Goal: Transaction & Acquisition: Purchase product/service

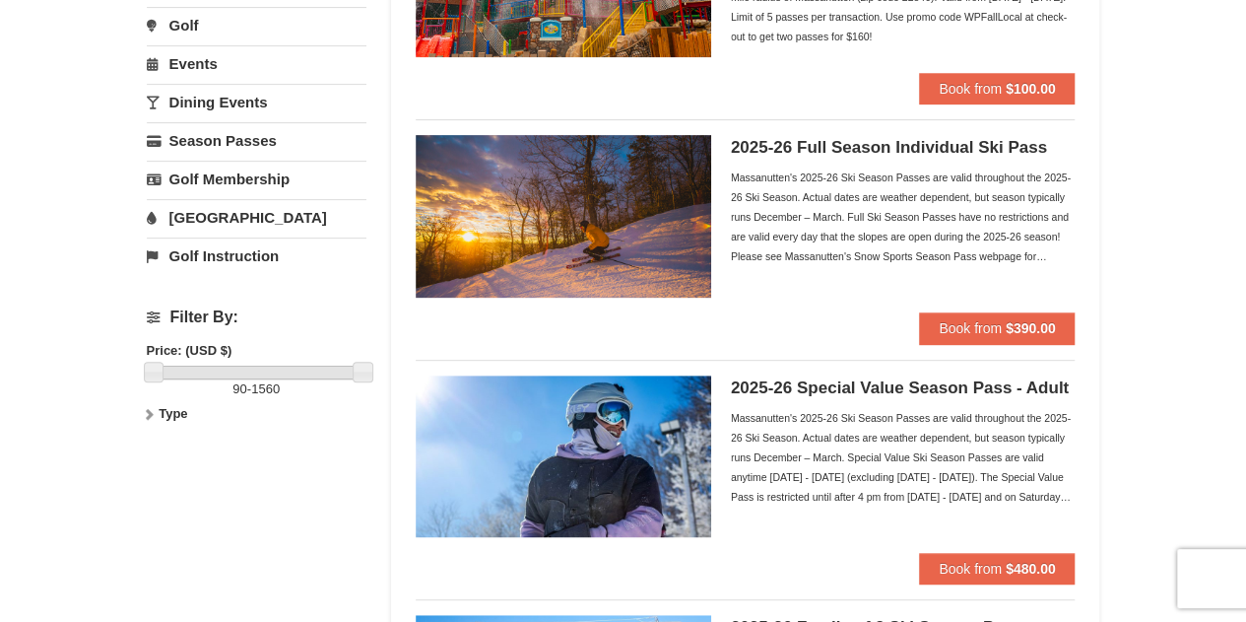
scroll to position [316, 0]
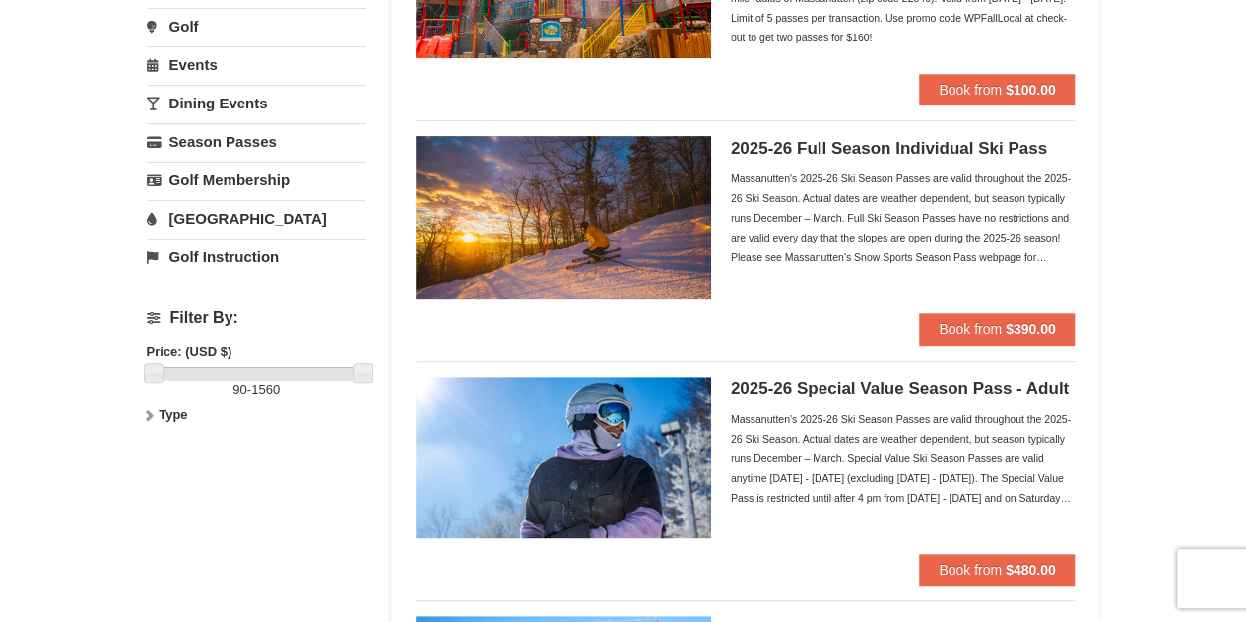
drag, startPoint x: 952, startPoint y: 323, endPoint x: 1170, endPoint y: 295, distance: 220.5
drag, startPoint x: 1012, startPoint y: 317, endPoint x: 1174, endPoint y: 263, distance: 171.3
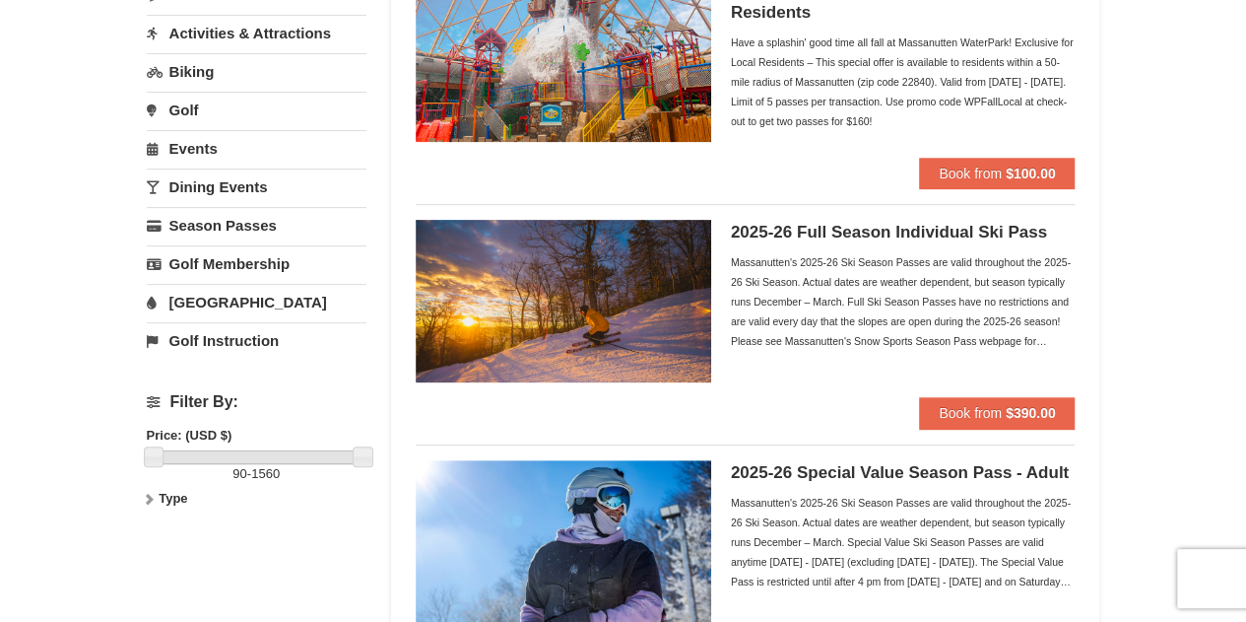
scroll to position [233, 0]
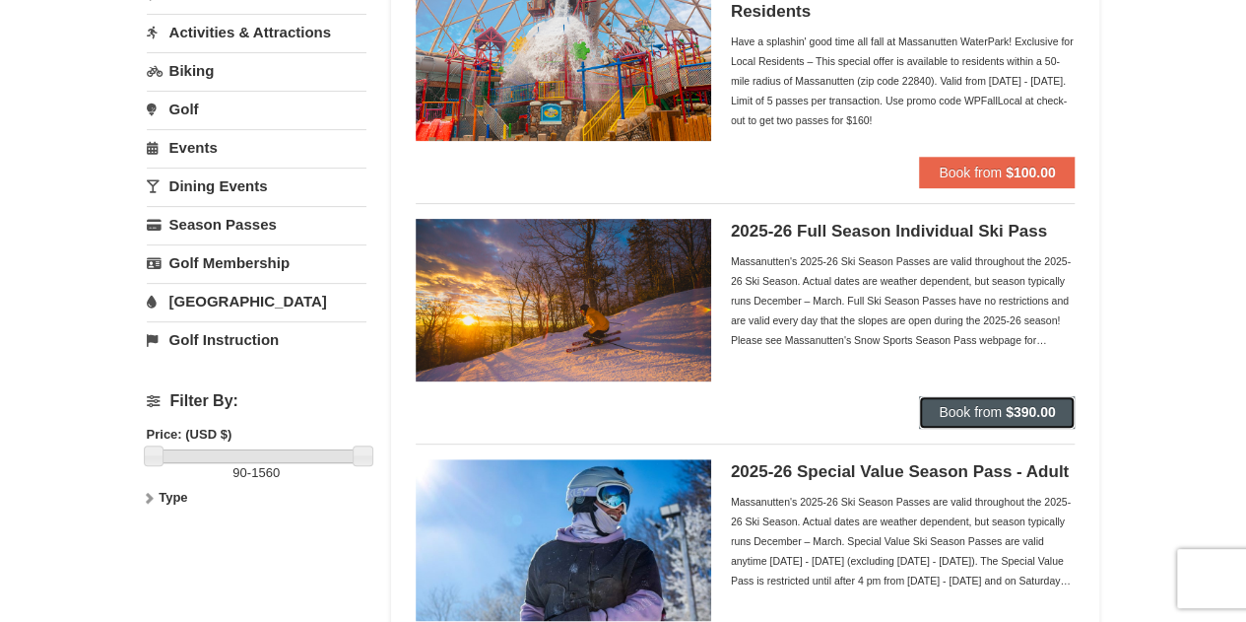
click at [974, 412] on span "Book from" at bounding box center [970, 412] width 63 height 16
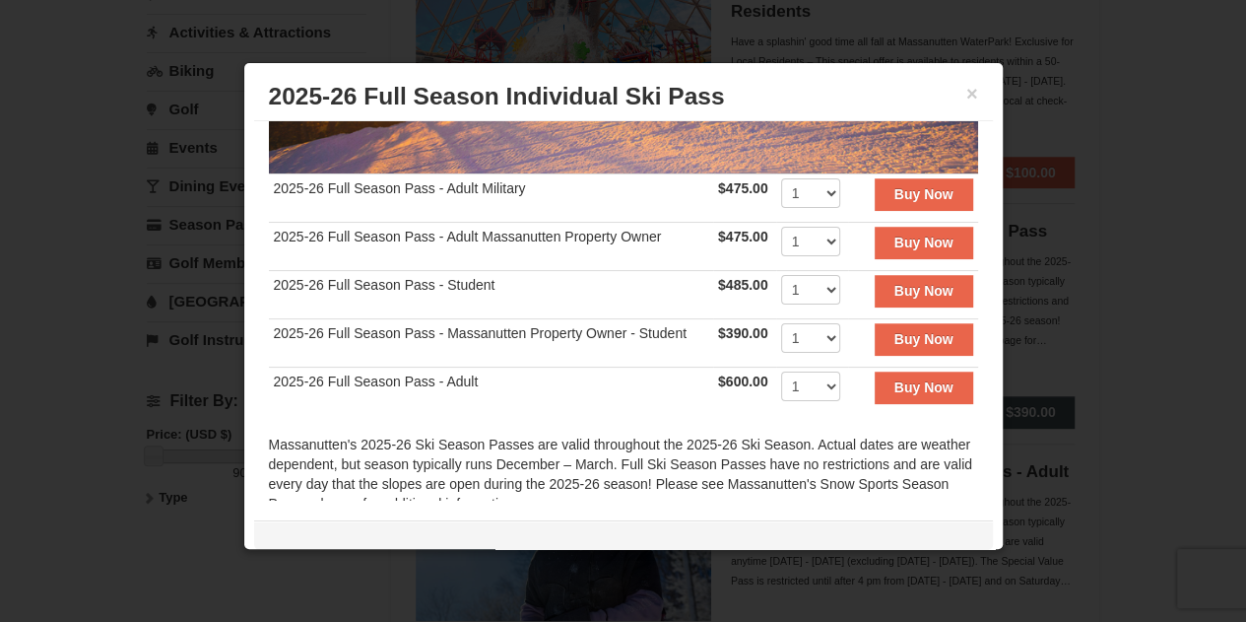
scroll to position [297, 0]
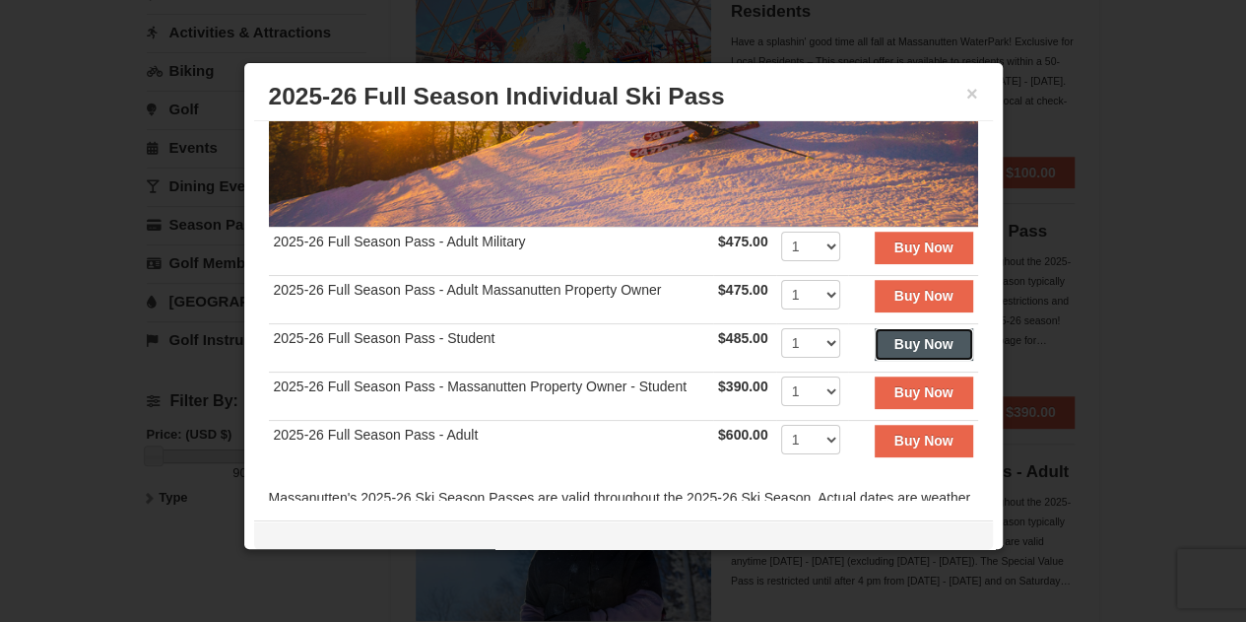
click at [894, 336] on strong "Buy Now" at bounding box center [923, 344] width 59 height 16
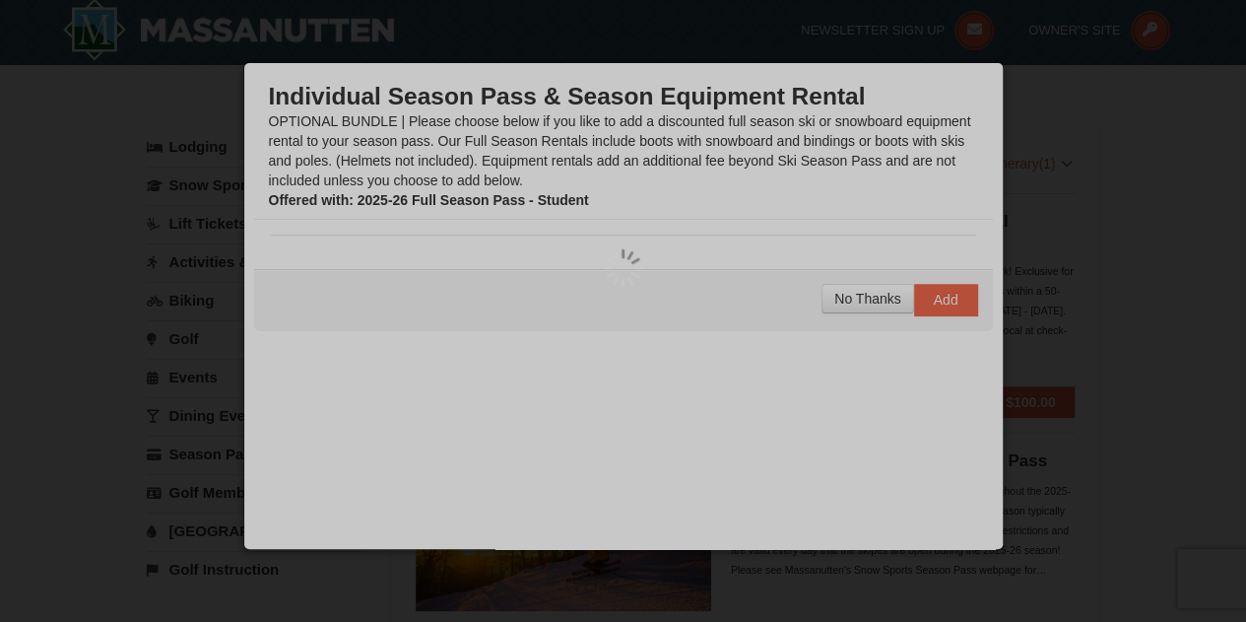
scroll to position [6, 0]
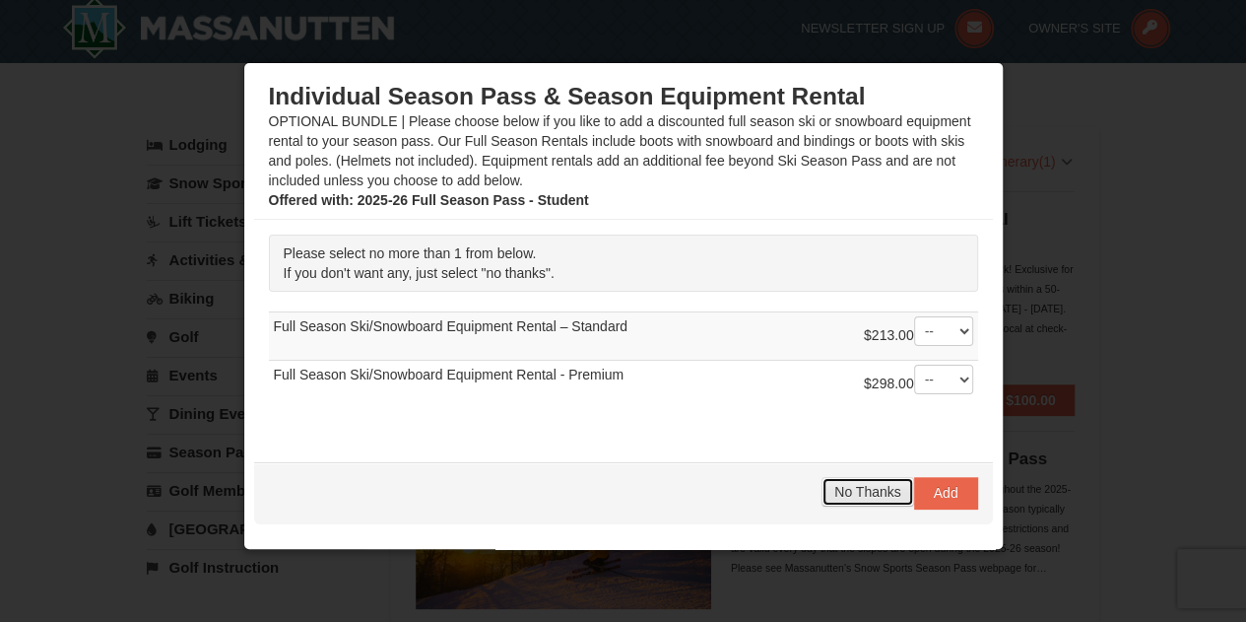
click at [867, 493] on span "No Thanks" at bounding box center [867, 492] width 66 height 16
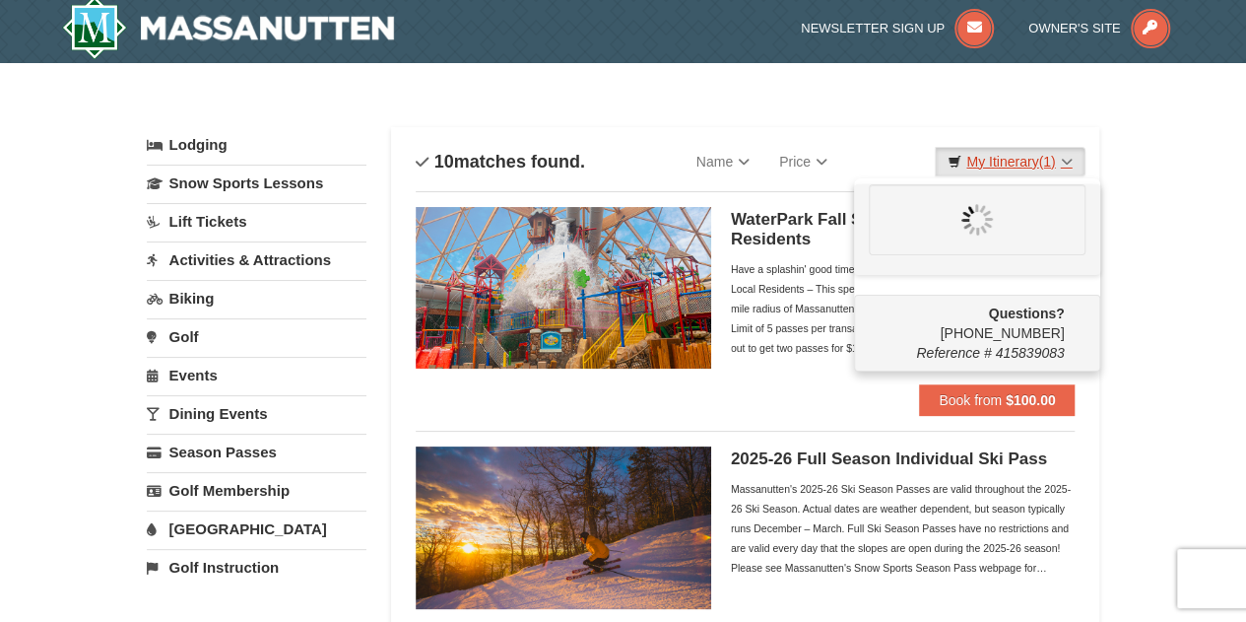
click at [1063, 161] on link "My Itinerary (1)" at bounding box center [1010, 162] width 150 height 30
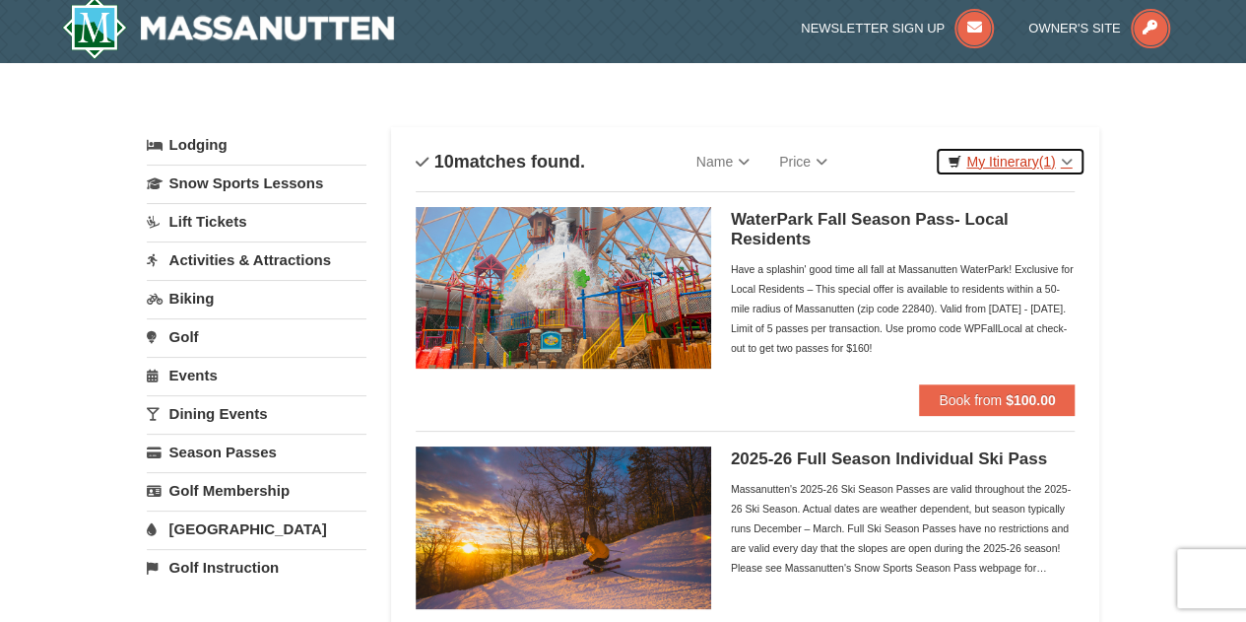
click at [1026, 159] on link "My Itinerary (1)" at bounding box center [1010, 162] width 150 height 30
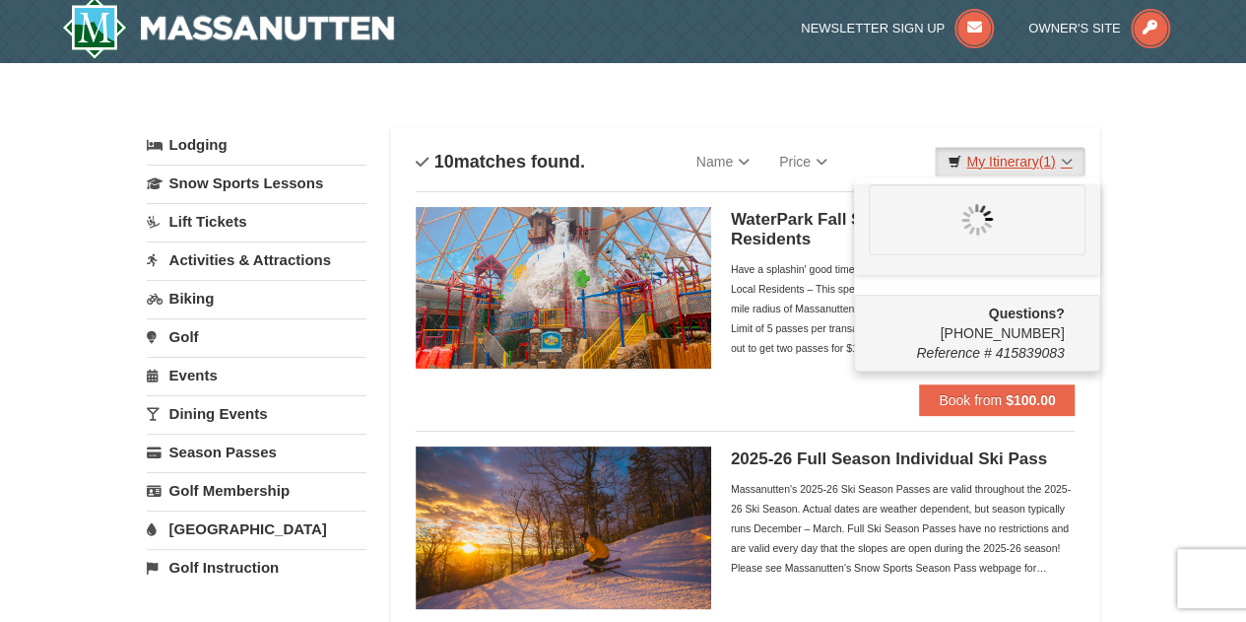
click at [1038, 155] on span "(1)" at bounding box center [1046, 162] width 17 height 16
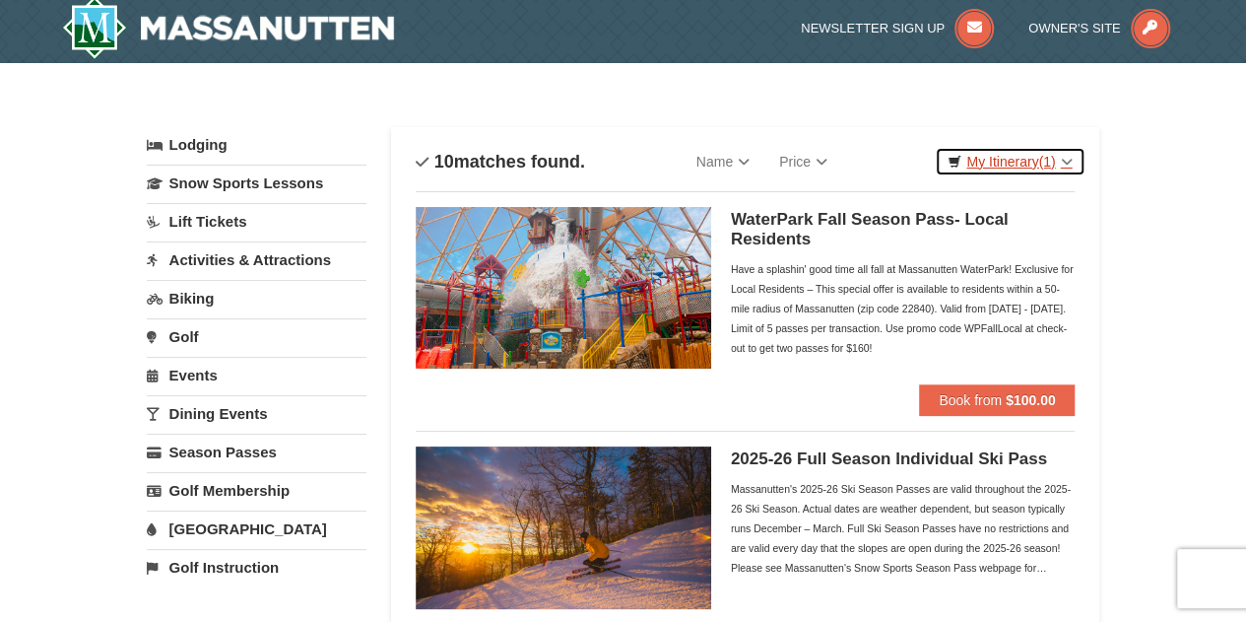
click at [1038, 155] on span "(1)" at bounding box center [1046, 162] width 17 height 16
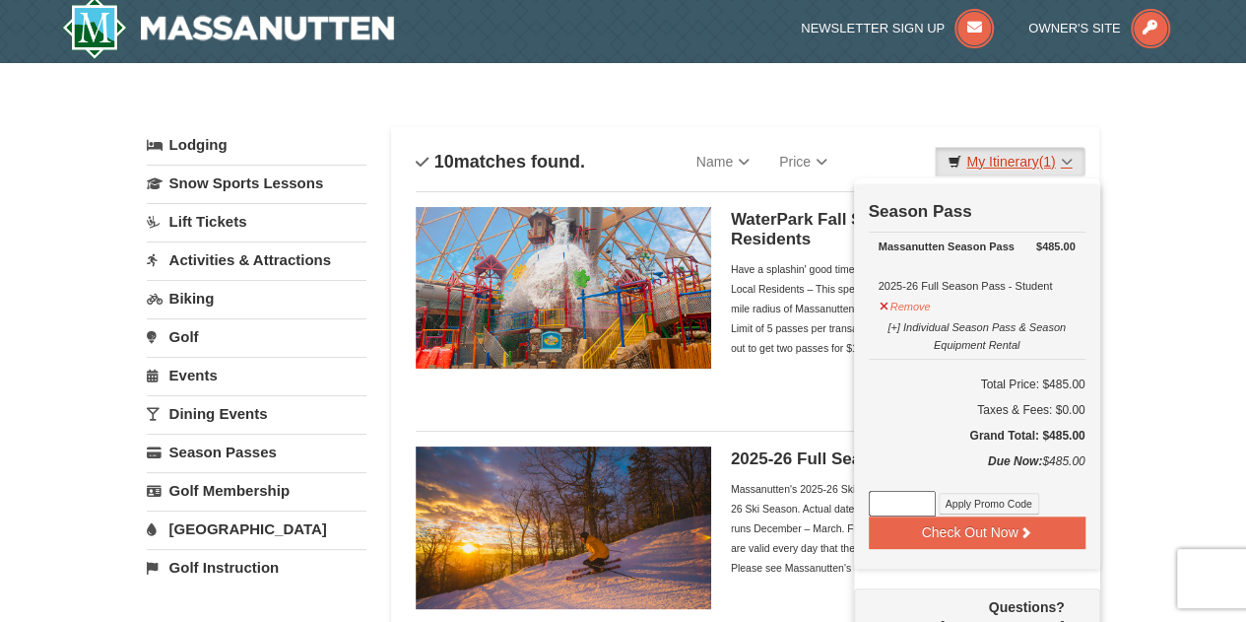
click at [998, 209] on td "Season Pass" at bounding box center [977, 208] width 217 height 48
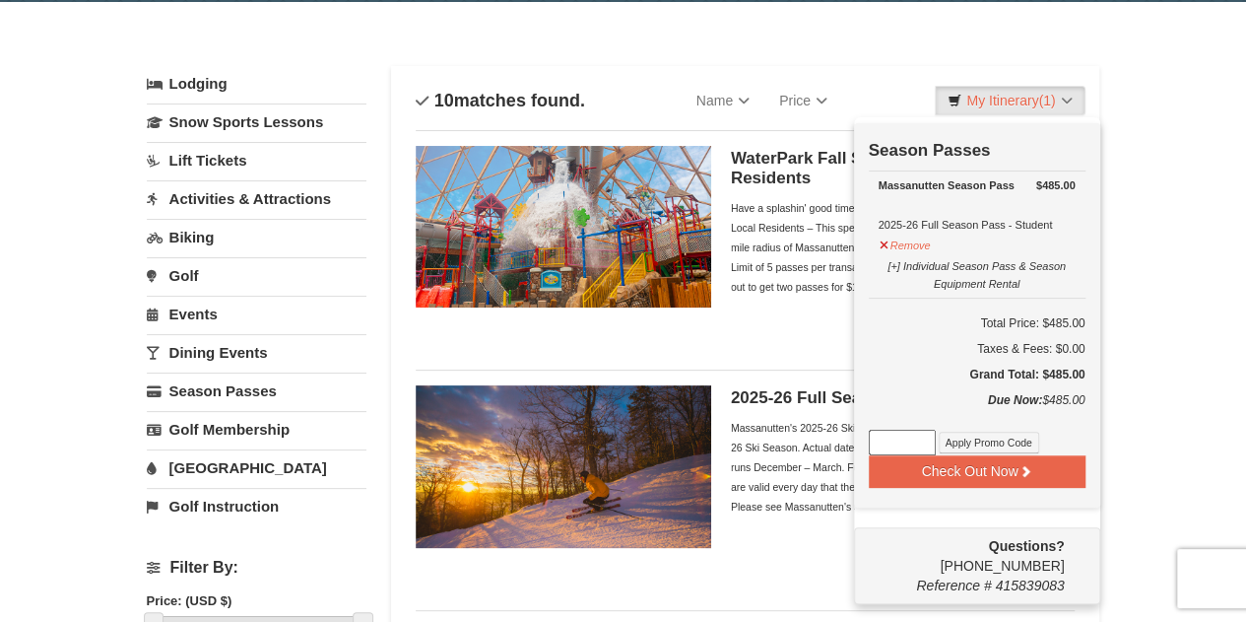
scroll to position [70, 0]
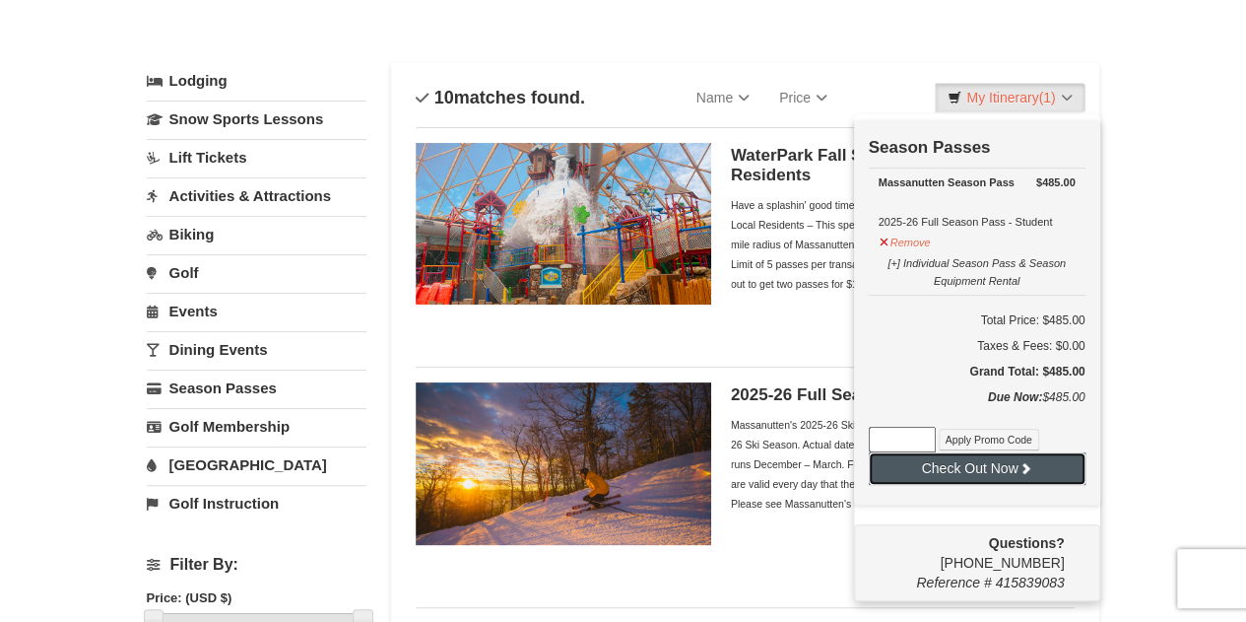
click at [1015, 459] on button "Check Out Now" at bounding box center [977, 468] width 217 height 32
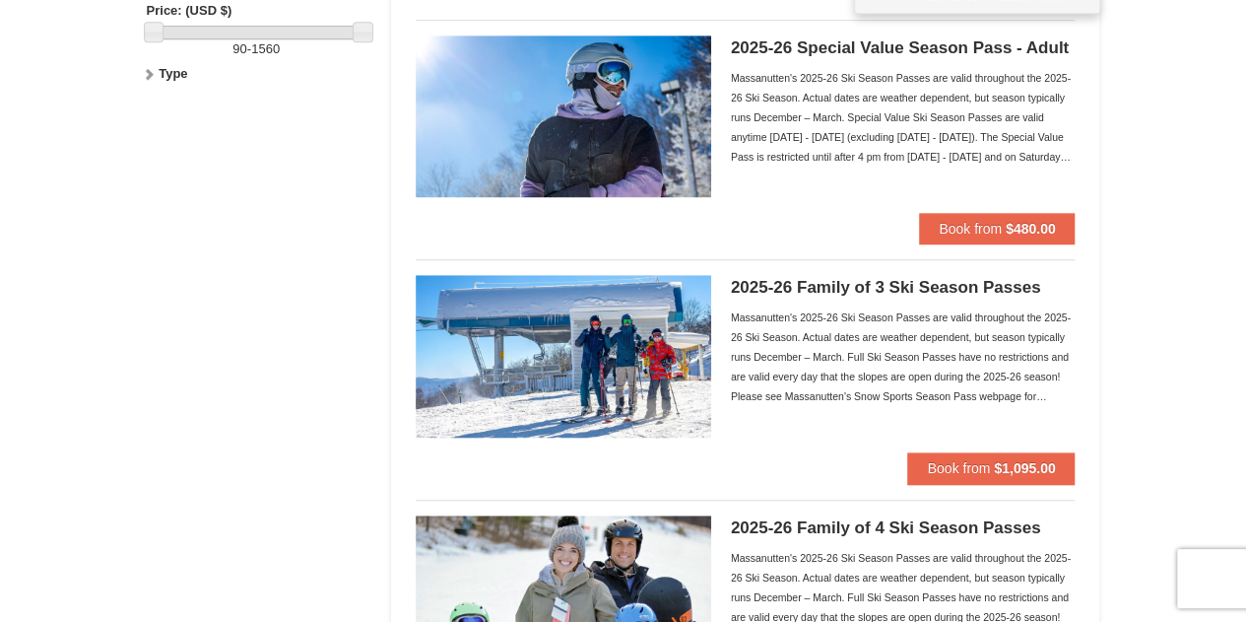
scroll to position [0, 0]
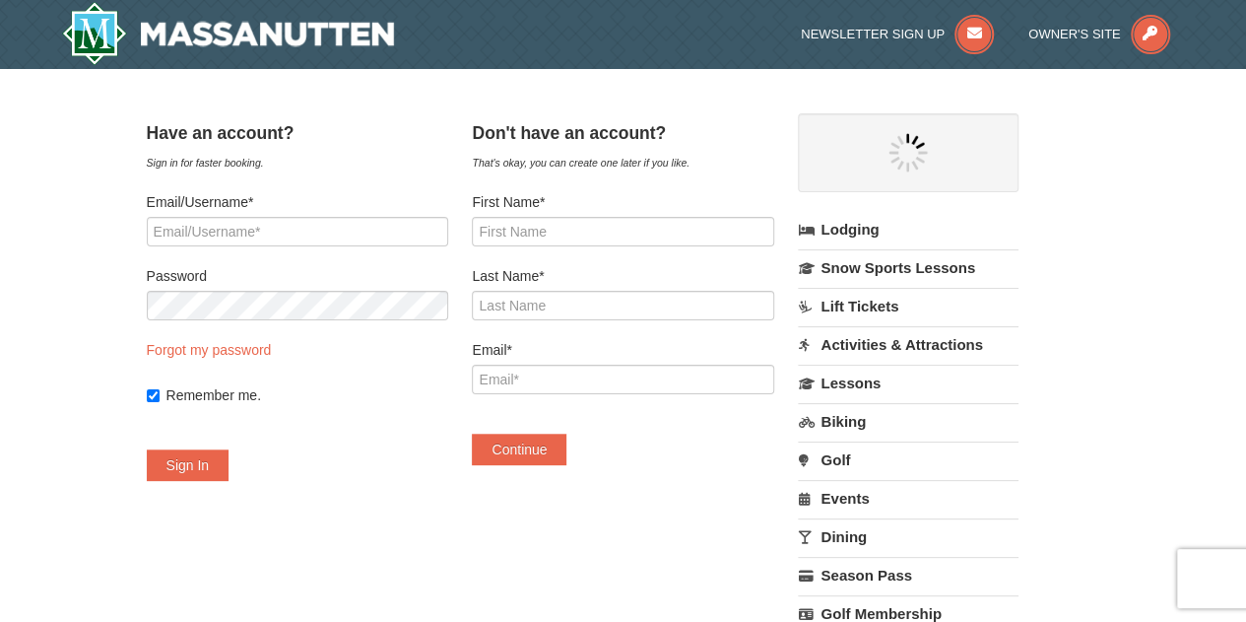
select select "9"
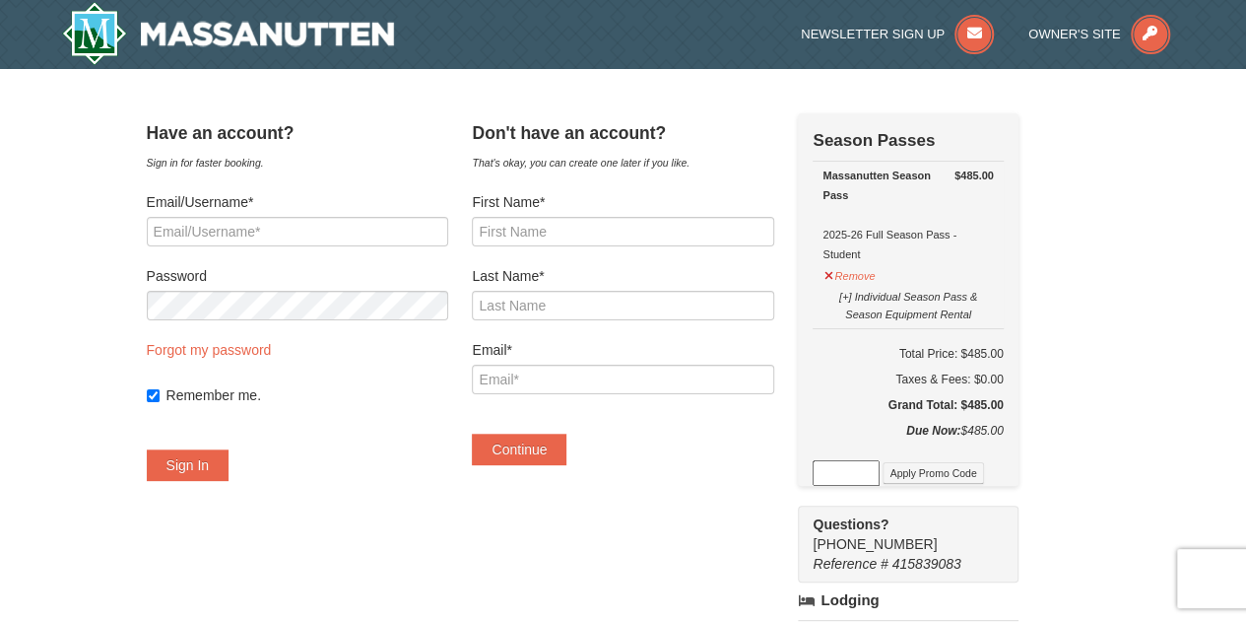
click at [868, 471] on input at bounding box center [846, 473] width 67 height 26
paste input "25OffSkiHS25"
type input "25OffSkiHS25"
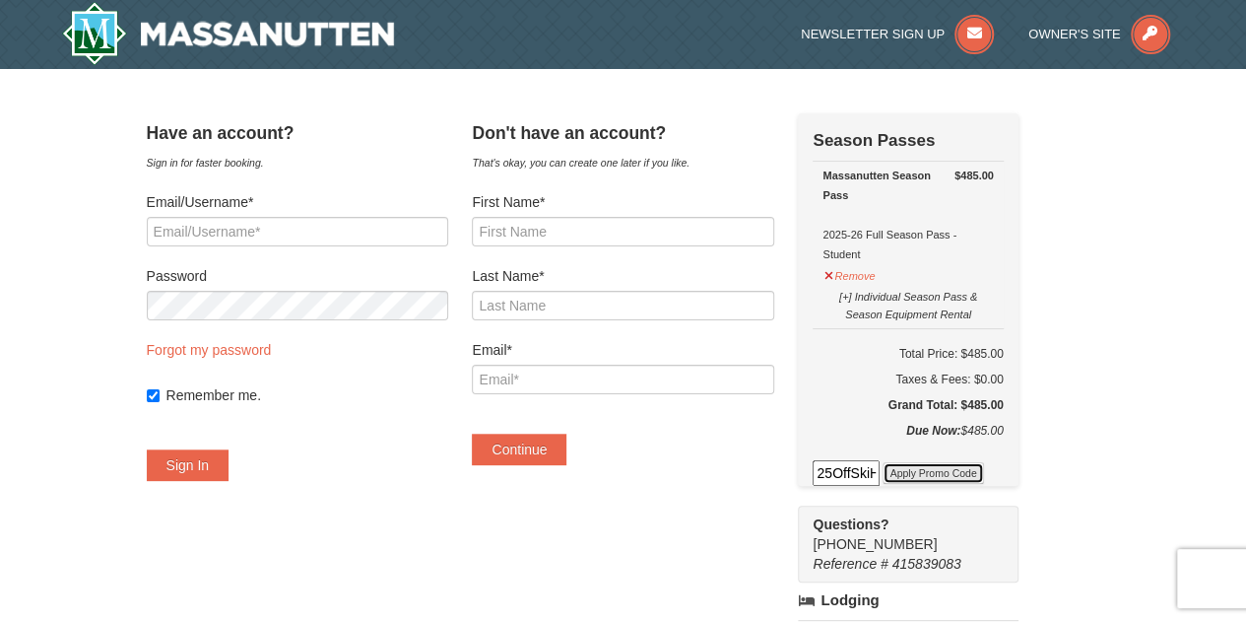
click at [983, 475] on button "Apply Promo Code" at bounding box center [933, 473] width 100 height 22
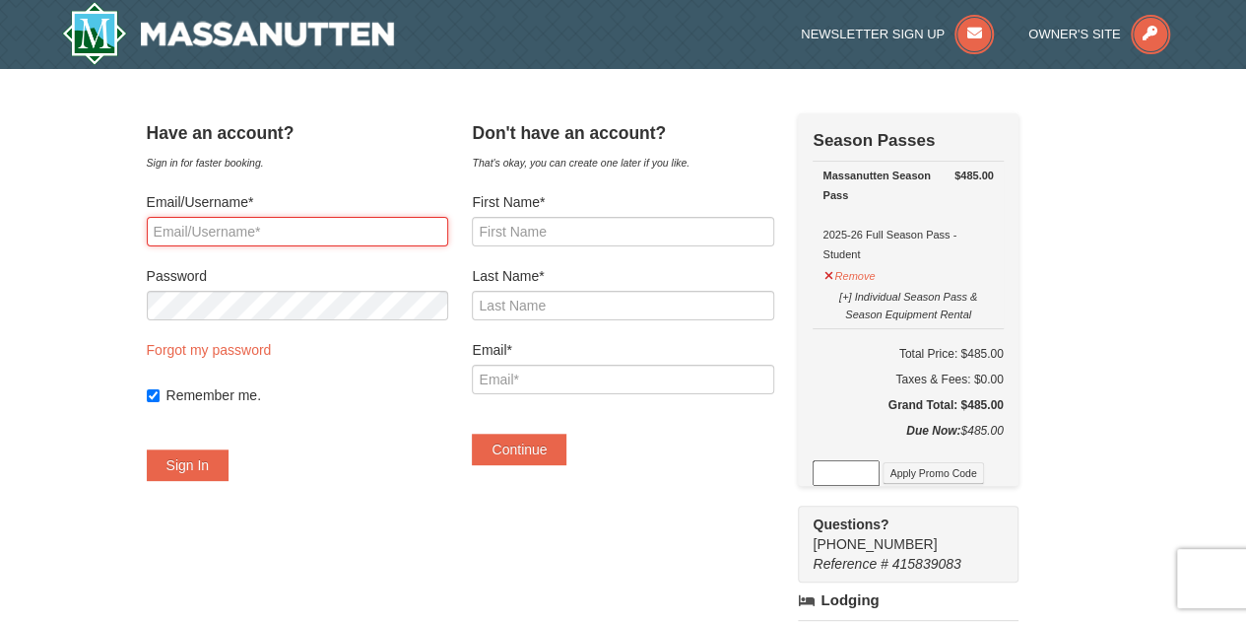
click at [333, 228] on input "Email/Username*" at bounding box center [297, 232] width 301 height 30
type input "Ivan.A.Layerenza@gmail.com"
click at [214, 228] on input "Ivan.A.Layerenza@gmail.com" at bounding box center [297, 232] width 301 height 30
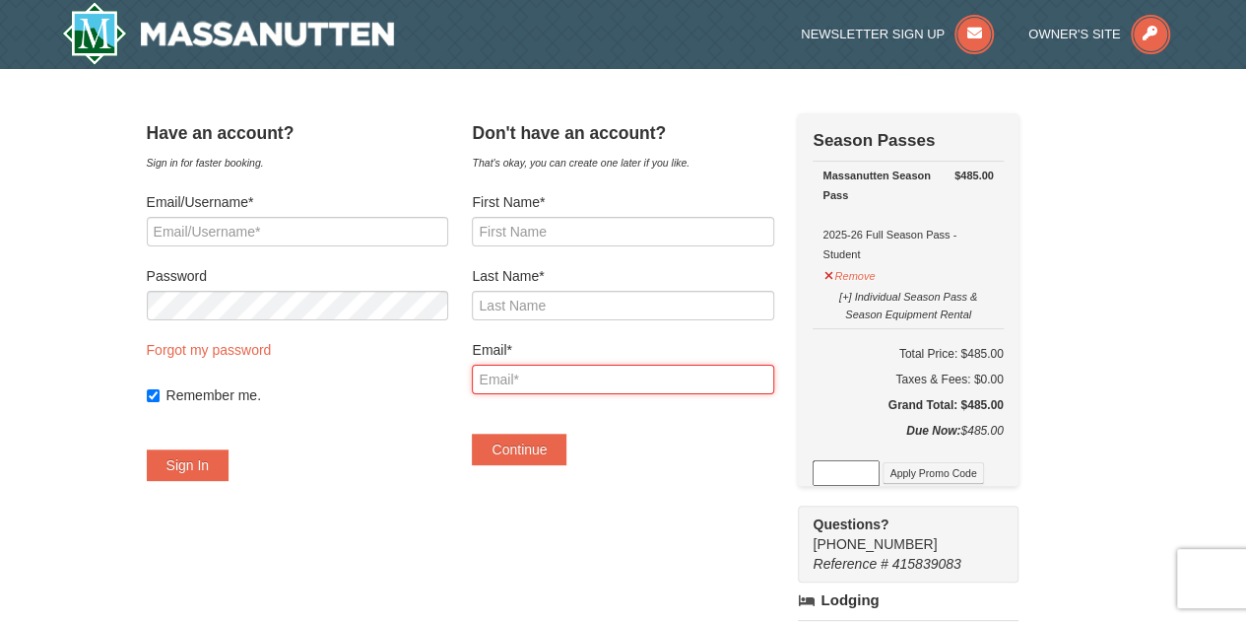
click at [545, 384] on input "Email*" at bounding box center [622, 379] width 301 height 30
paste input "Ivan.A.Layerenza@gmail.com"
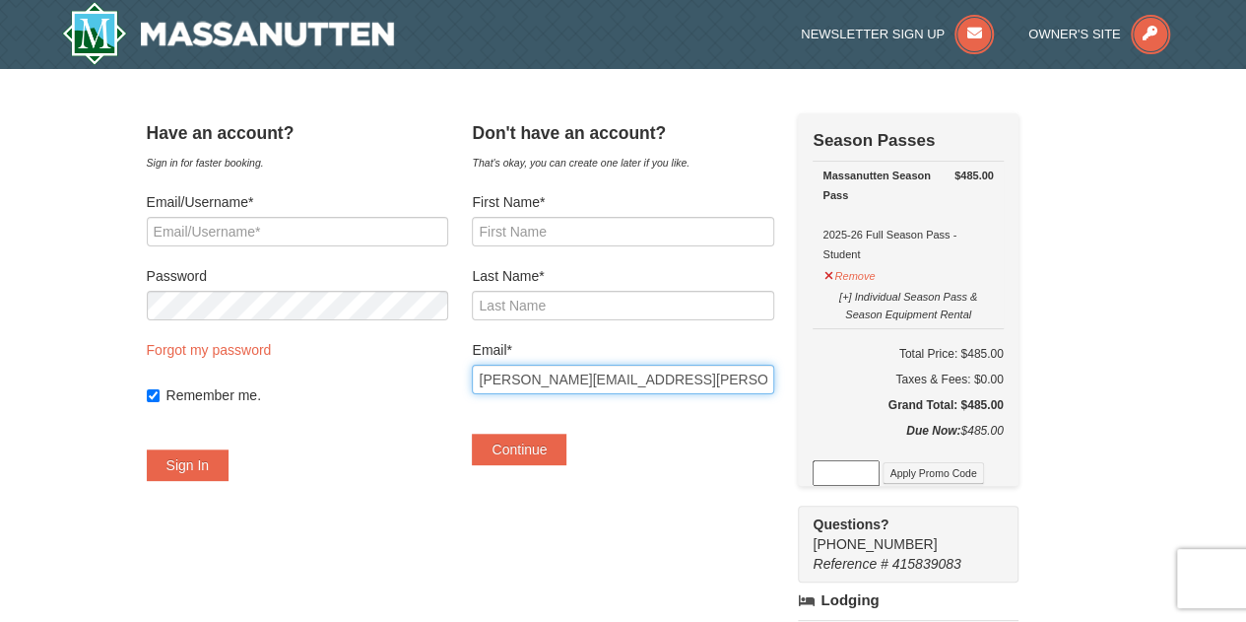
type input "Ivan.A.Layerenza@gmail.com"
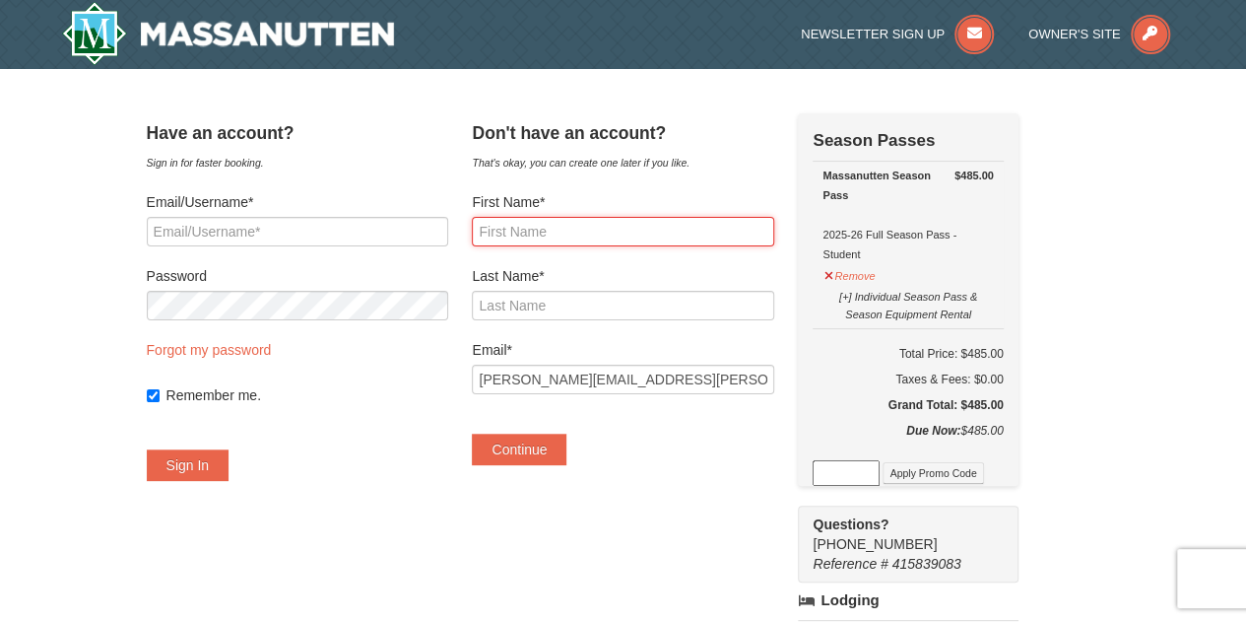
click at [565, 231] on input "First Name*" at bounding box center [622, 232] width 301 height 30
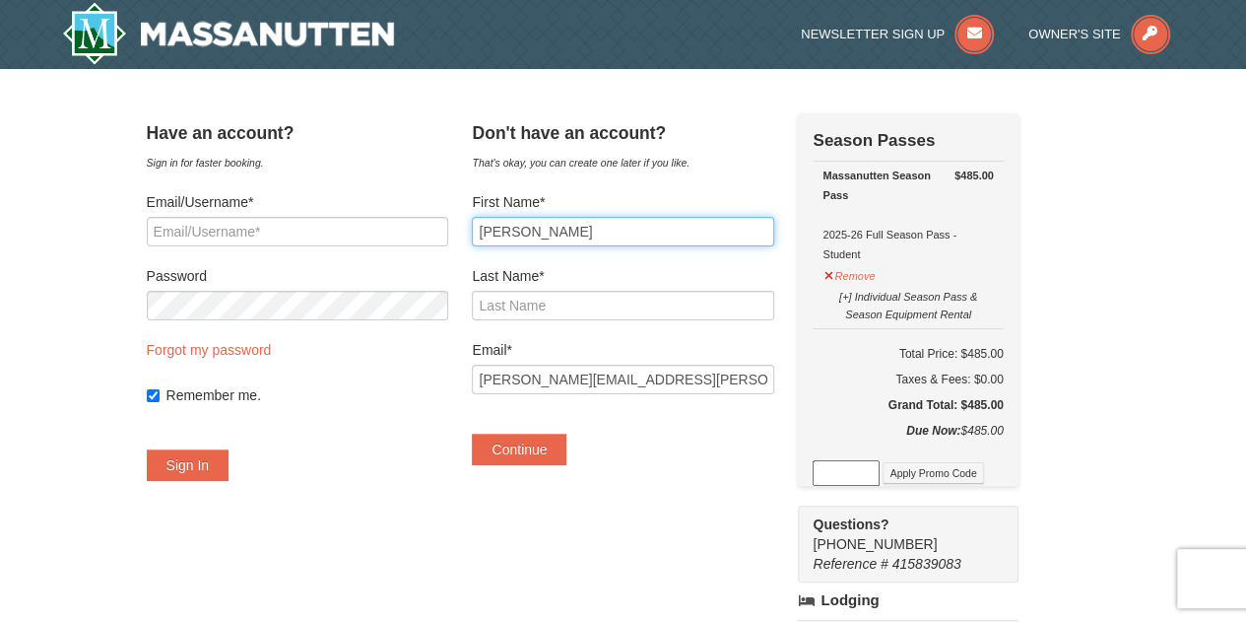
type input "Ivan"
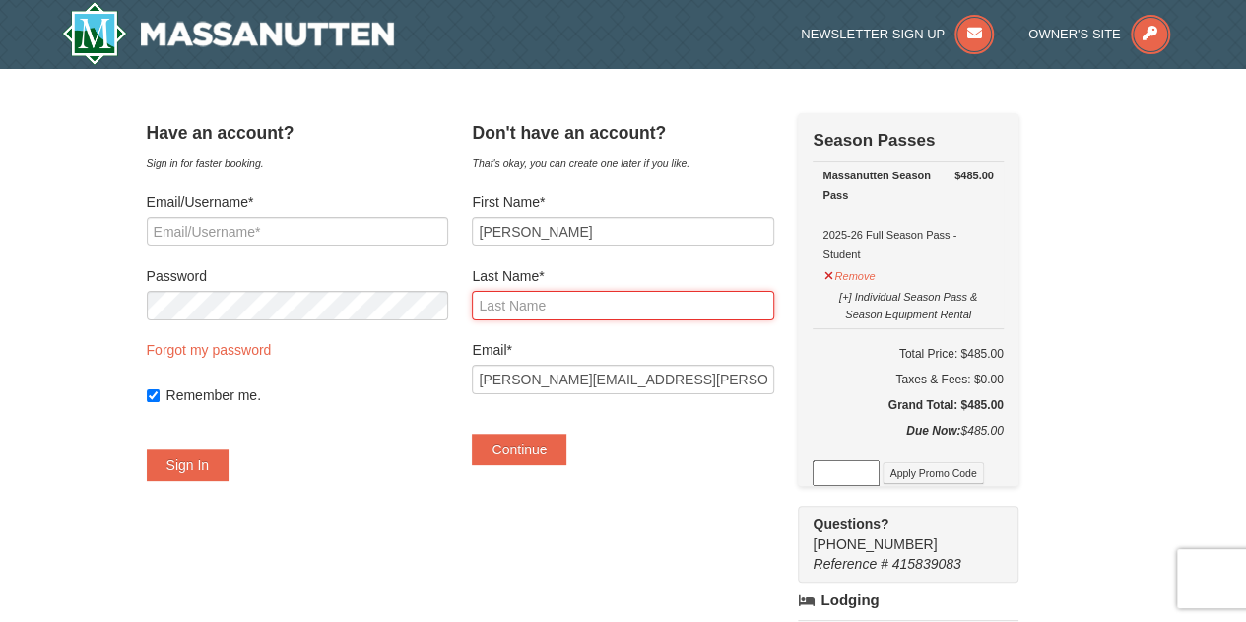
click at [536, 299] on input "Last Name*" at bounding box center [622, 306] width 301 height 30
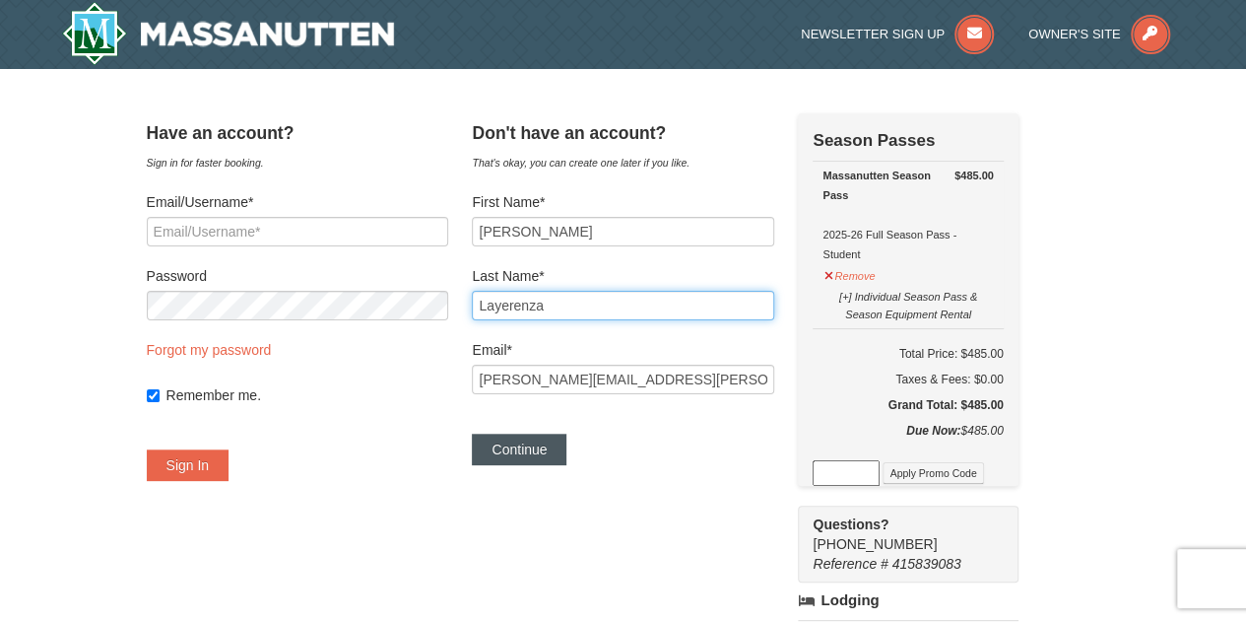
type input "Layerenza"
click at [550, 449] on button "Continue" at bounding box center [519, 449] width 95 height 32
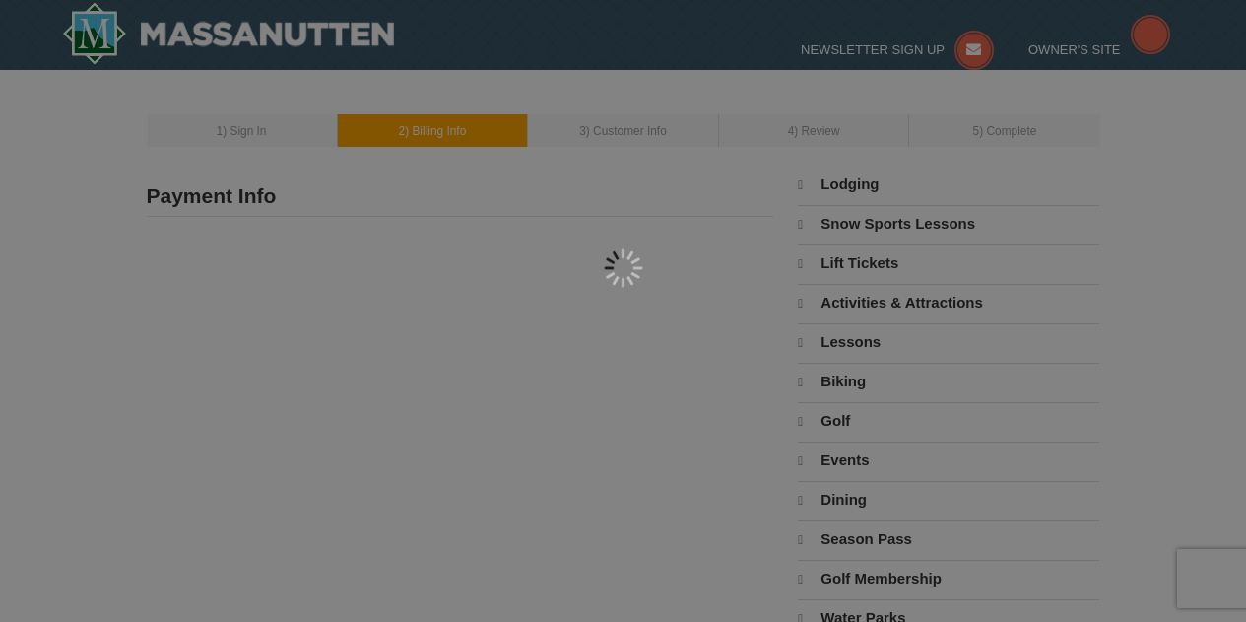
type input "Ivan Layerenza"
type input "Ivan.A.Layerenza@gmail.com"
select select "9"
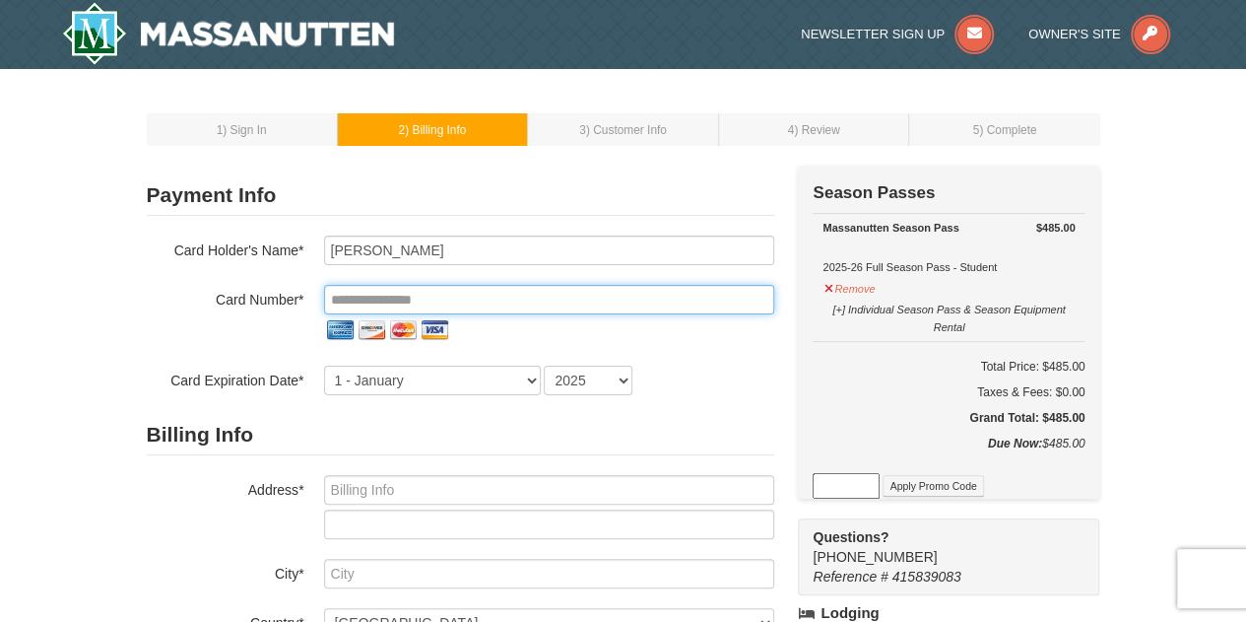
click at [422, 289] on input "tel" at bounding box center [549, 300] width 450 height 30
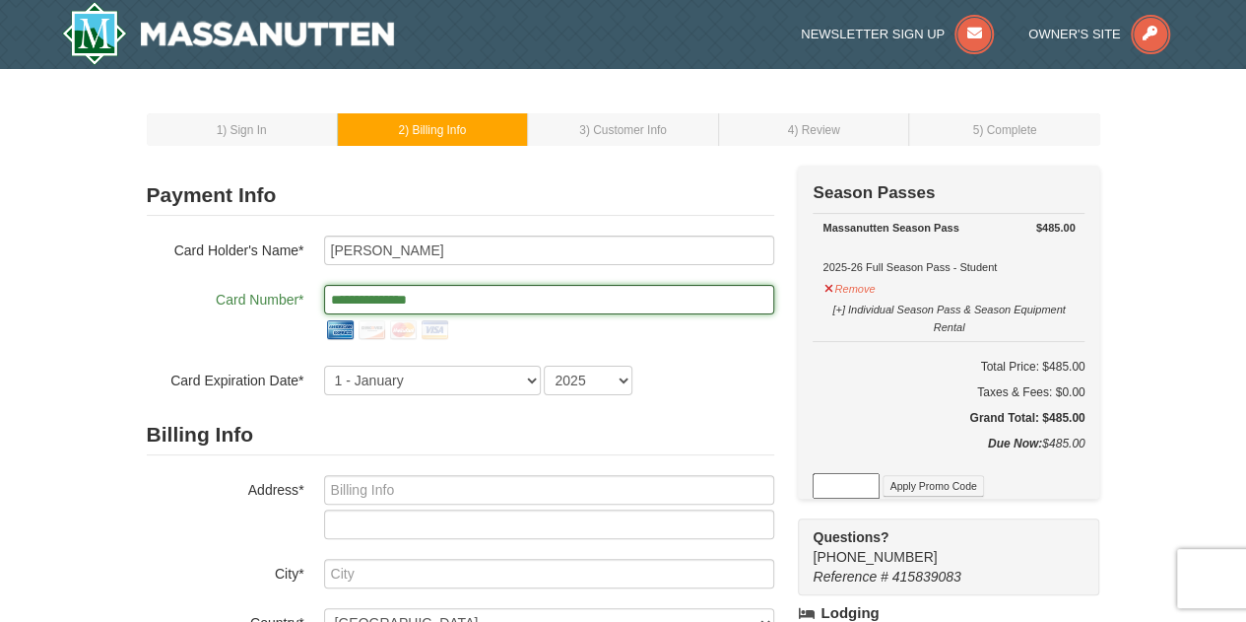
type input "**********"
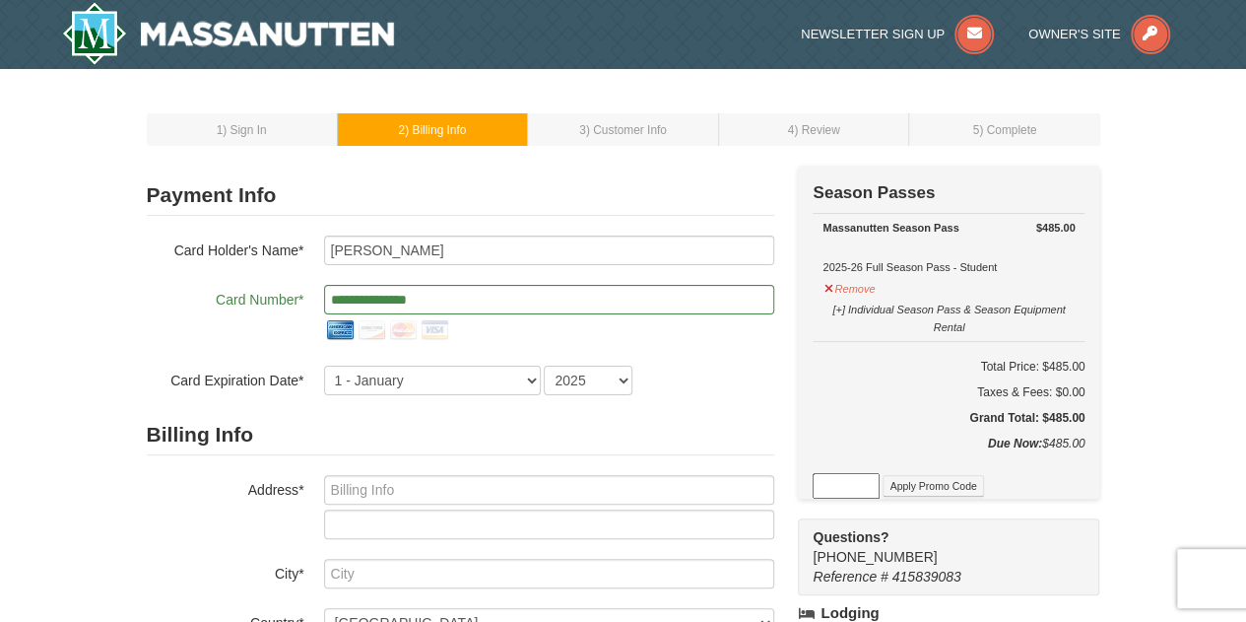
click at [195, 348] on div "**********" at bounding box center [460, 315] width 627 height 160
click at [497, 390] on select "1 - January 2 - February 3 - March 4 - April 5 - May 6 - June 7 - July 8 - Augu…" at bounding box center [432, 380] width 217 height 30
select select "6"
click at [324, 365] on select "1 - January 2 - February 3 - March 4 - April 5 - May 6 - June 7 - July 8 - Augu…" at bounding box center [432, 380] width 217 height 30
click at [585, 379] on select "2025 2026 2027 2028 2029 2030 2031 2032 2033 2034" at bounding box center [588, 380] width 89 height 30
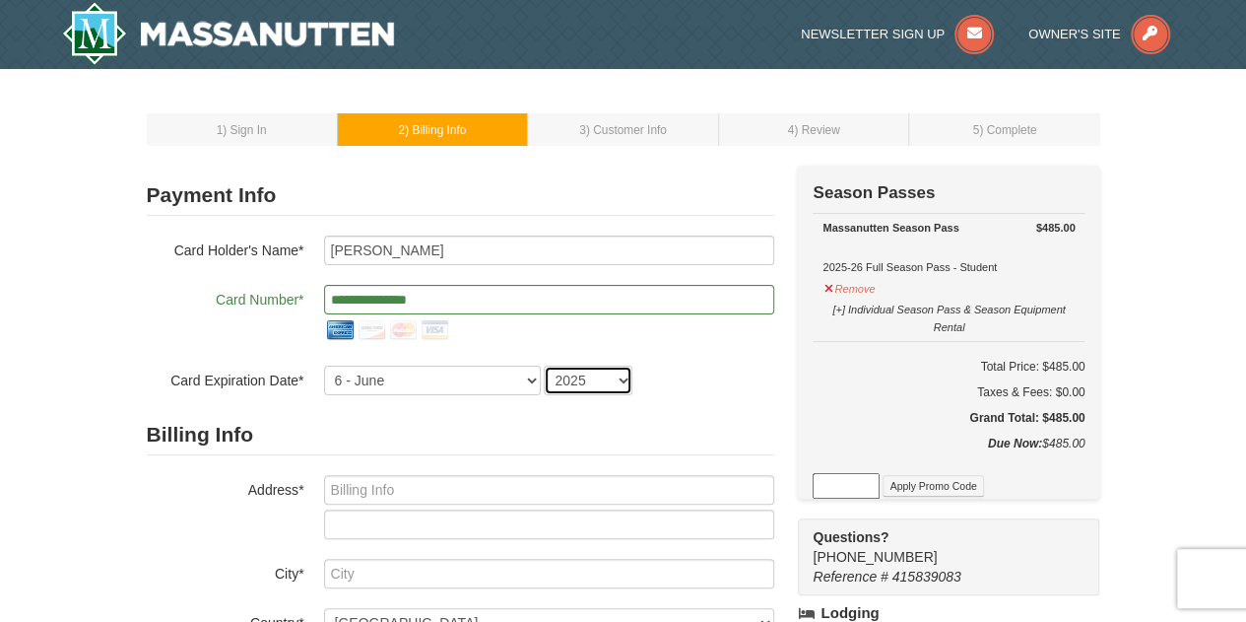
select select "2030"
click at [544, 365] on select "2025 2026 2027 2028 2029 2030 2031 2032 2033 2034" at bounding box center [588, 380] width 89 height 30
click at [687, 338] on div at bounding box center [549, 330] width 450 height 32
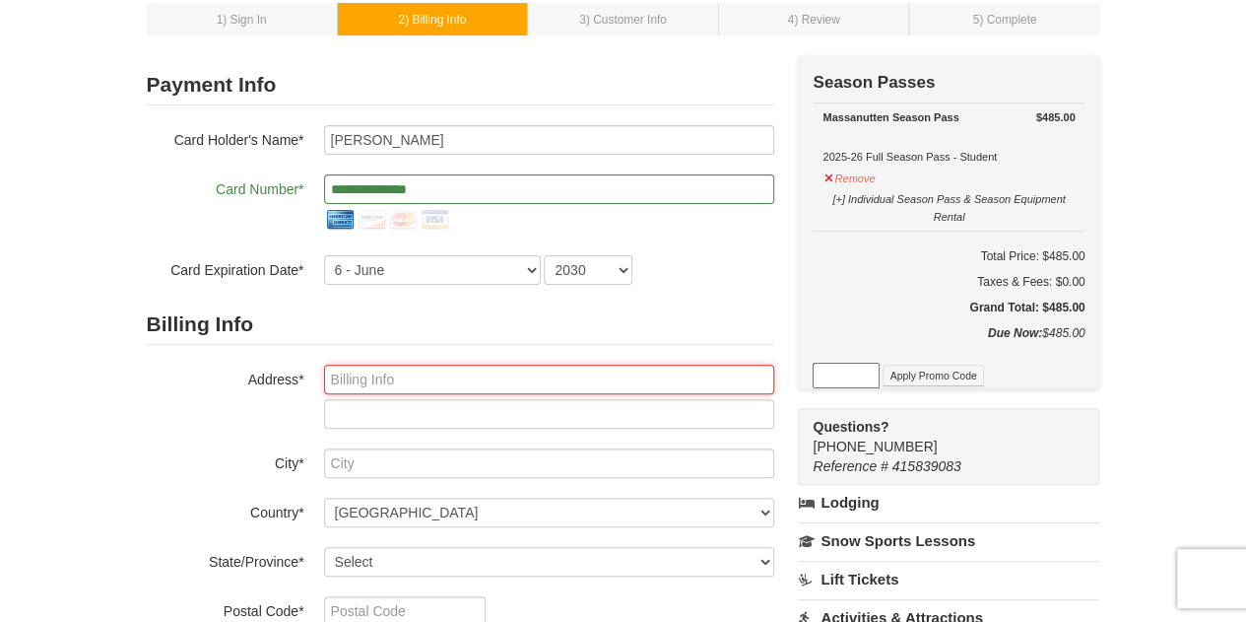
click at [510, 384] on input "text" at bounding box center [549, 379] width 450 height 30
type input "7775 Asterella Court"
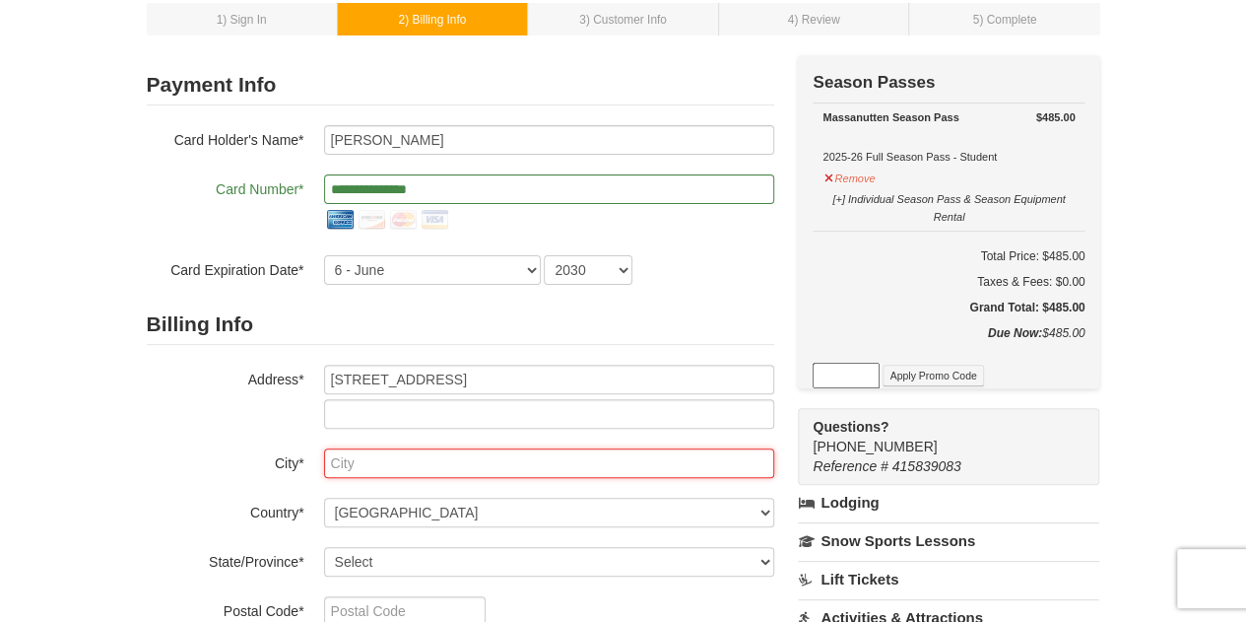
type input "West Springfield"
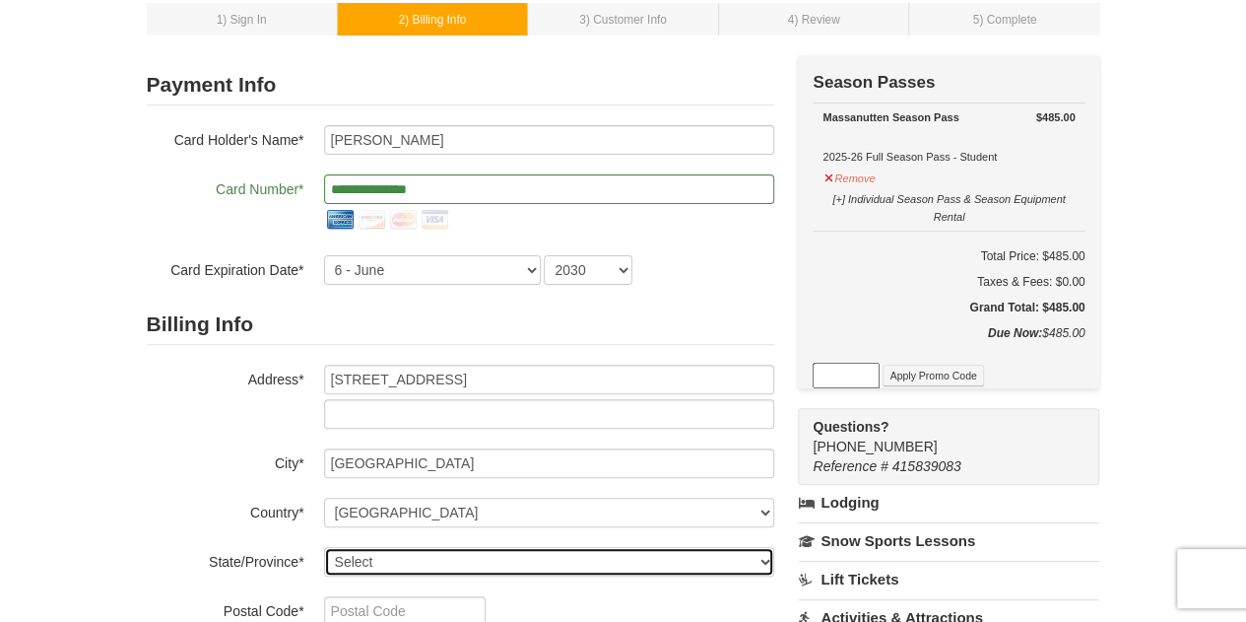
select select "VA"
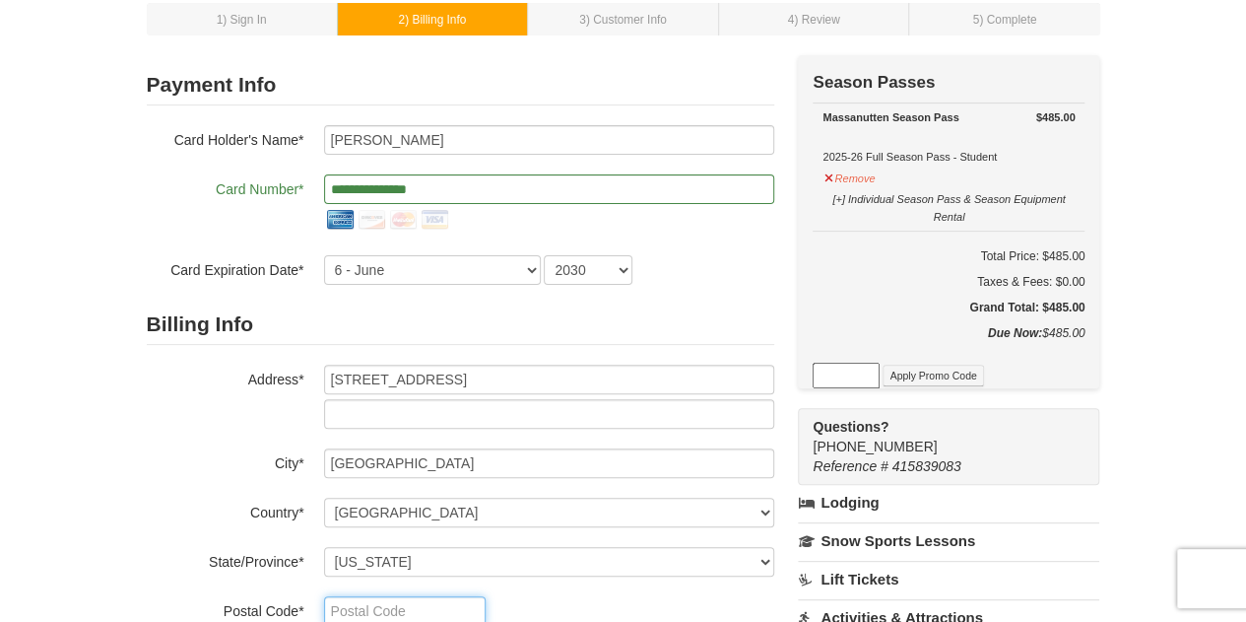
type input "22152"
type input "571"
type input "230"
type input "5964"
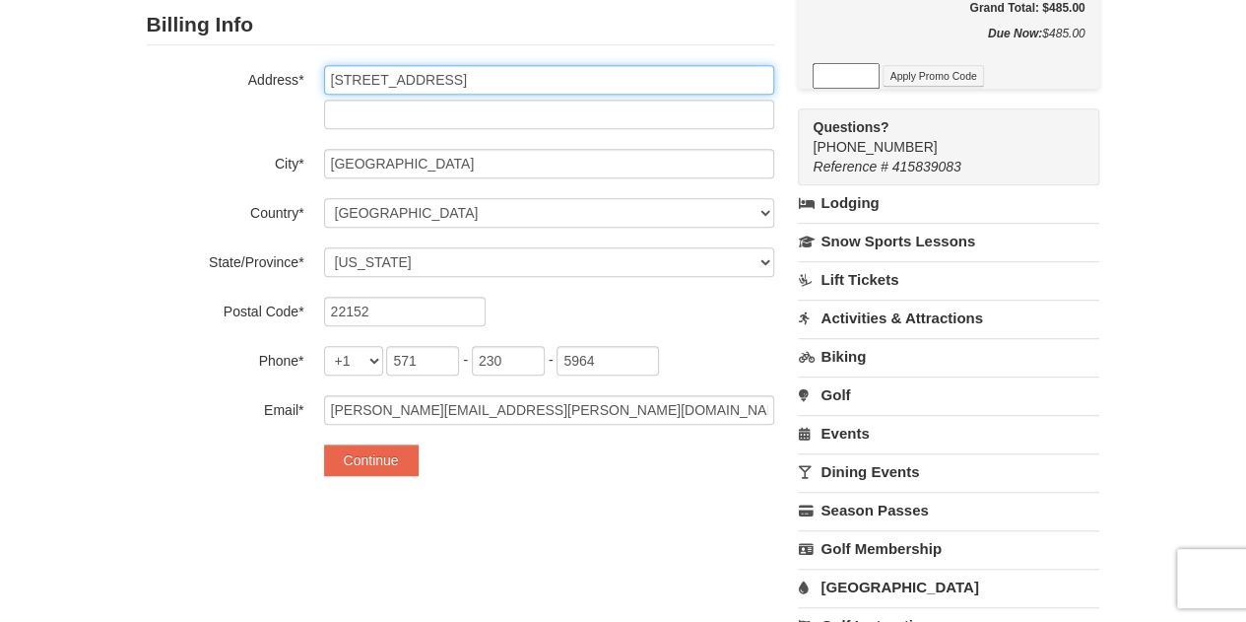
scroll to position [411, 0]
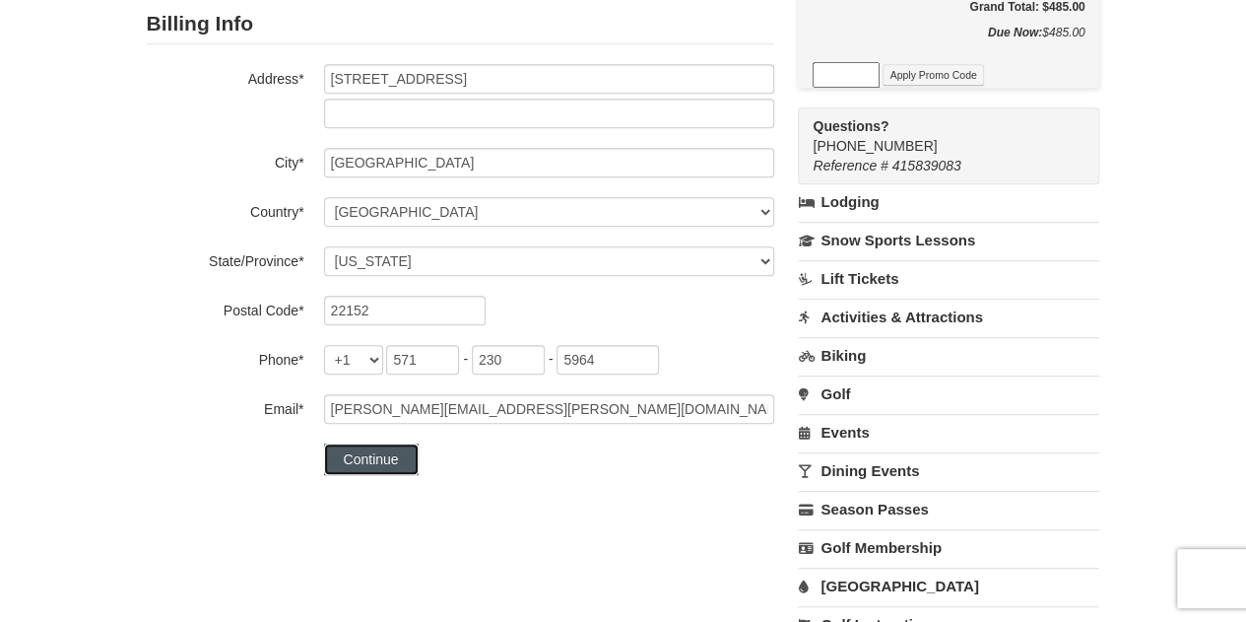
click at [376, 450] on button "Continue" at bounding box center [371, 459] width 95 height 32
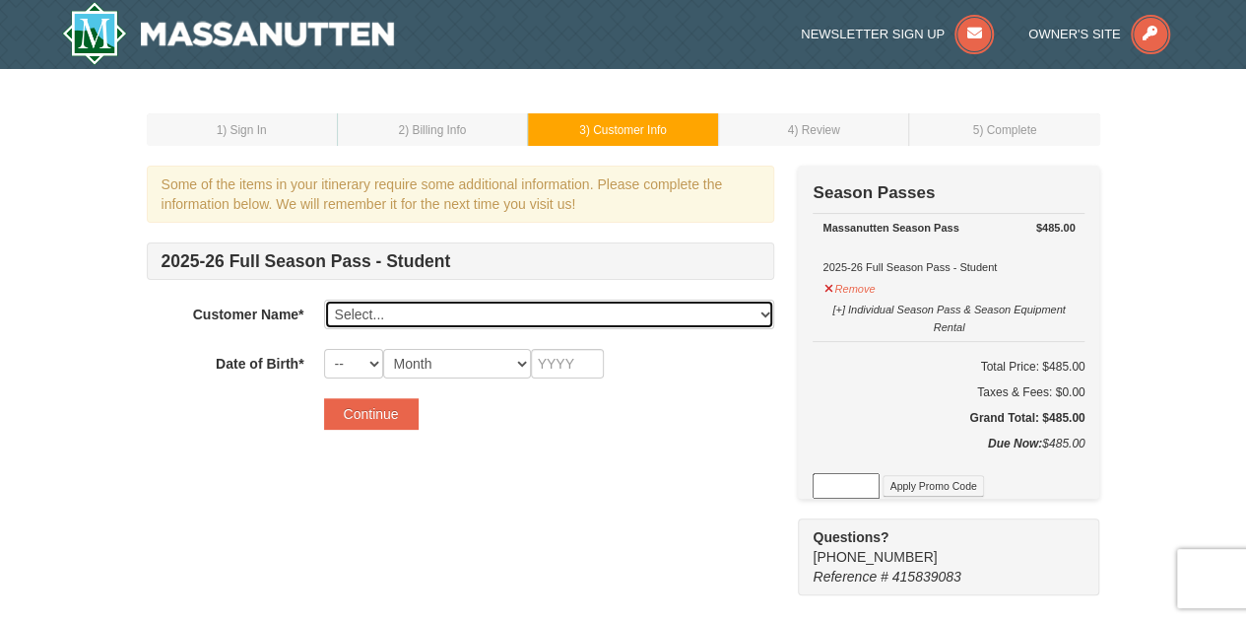
click at [385, 315] on select "Select... [PERSON_NAME] Add New..." at bounding box center [549, 314] width 450 height 30
select select "28221827"
click at [324, 299] on select "Select... [PERSON_NAME] Add New..." at bounding box center [549, 314] width 450 height 30
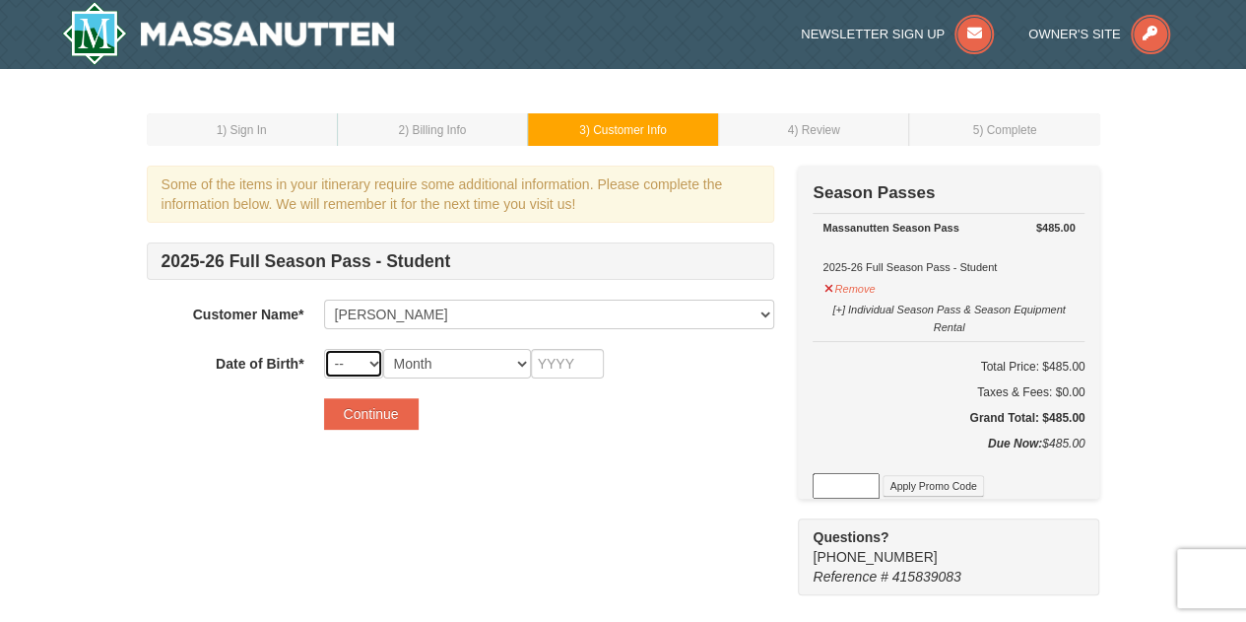
click at [366, 362] on select "-- 01 02 03 04 05 06 07 08 09 10 11 12 13 14 15 16 17 18 19 20 21 22 23 24 25 2…" at bounding box center [353, 364] width 59 height 30
click at [324, 349] on select "-- 01 02 03 04 05 06 07 08 09 10 11 12 13 14 15 16 17 18 19 20 21 22 23 24 25 2…" at bounding box center [353, 364] width 59 height 30
click at [368, 356] on select "-- 01 02 03 04 05 06 07 08 09 10 11 12 13 14 15 16 17 18 19 20 21 22 23 24 25 2…" at bounding box center [353, 364] width 59 height 30
select select "17"
click at [324, 349] on select "-- 01 02 03 04 05 06 07 08 09 10 11 12 13 14 15 16 17 18 19 20 21 22 23 24 25 2…" at bounding box center [353, 364] width 59 height 30
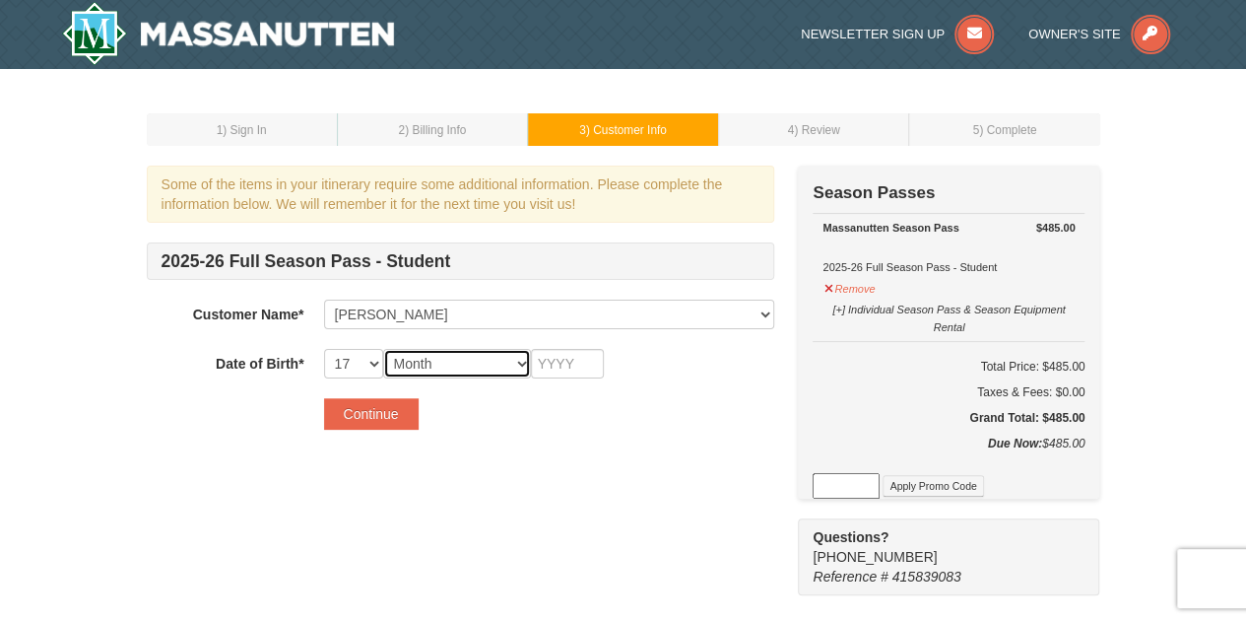
click at [435, 363] on select "Month January February March April May June July August September October Novem…" at bounding box center [457, 364] width 148 height 30
select select "04"
click at [383, 349] on select "Month January February March April May June July August September October Novem…" at bounding box center [457, 364] width 148 height 30
click at [571, 358] on input "text" at bounding box center [567, 364] width 73 height 30
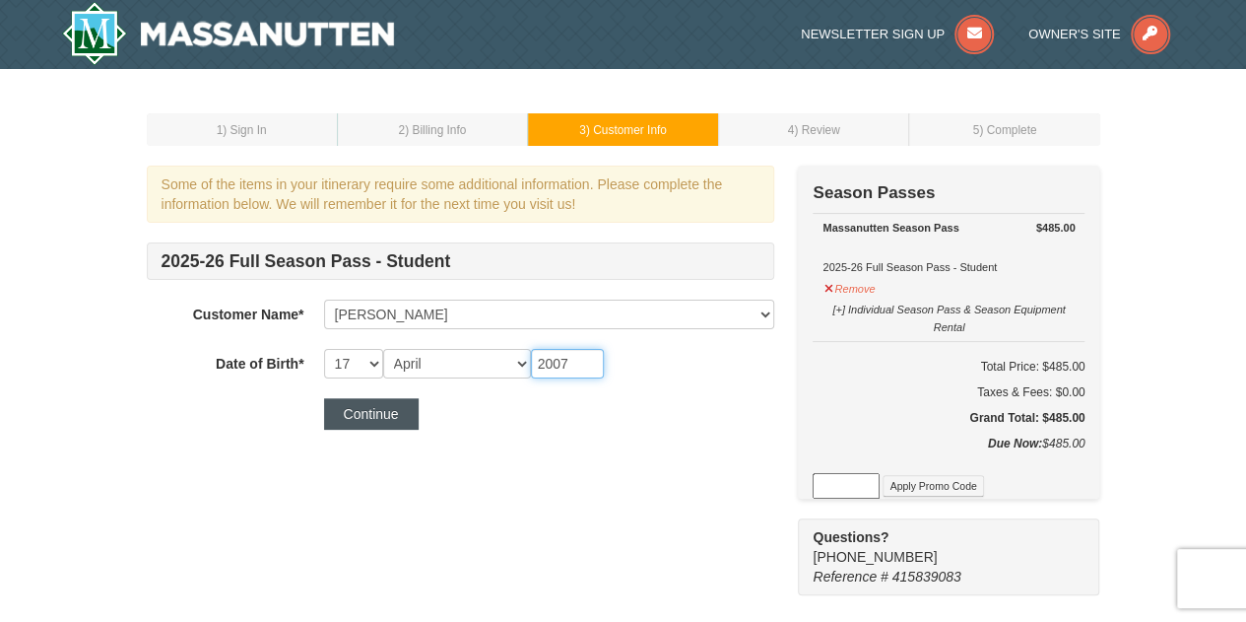
type input "2007"
click at [401, 407] on button "Continue" at bounding box center [371, 414] width 95 height 32
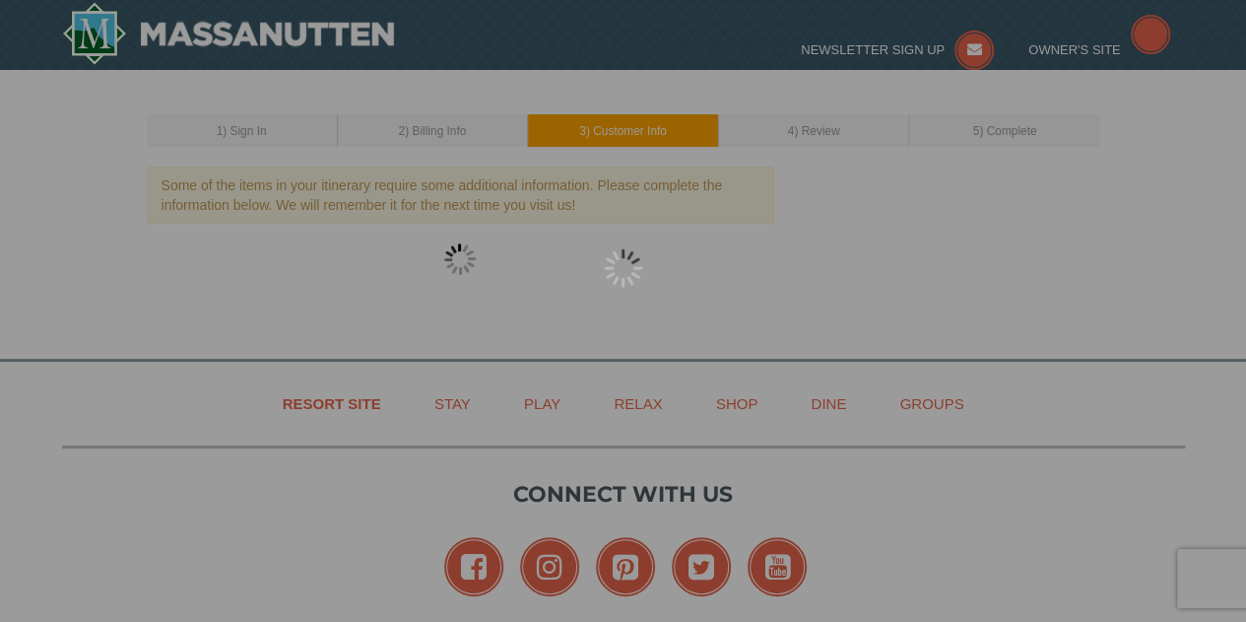
select select "17"
select select "04"
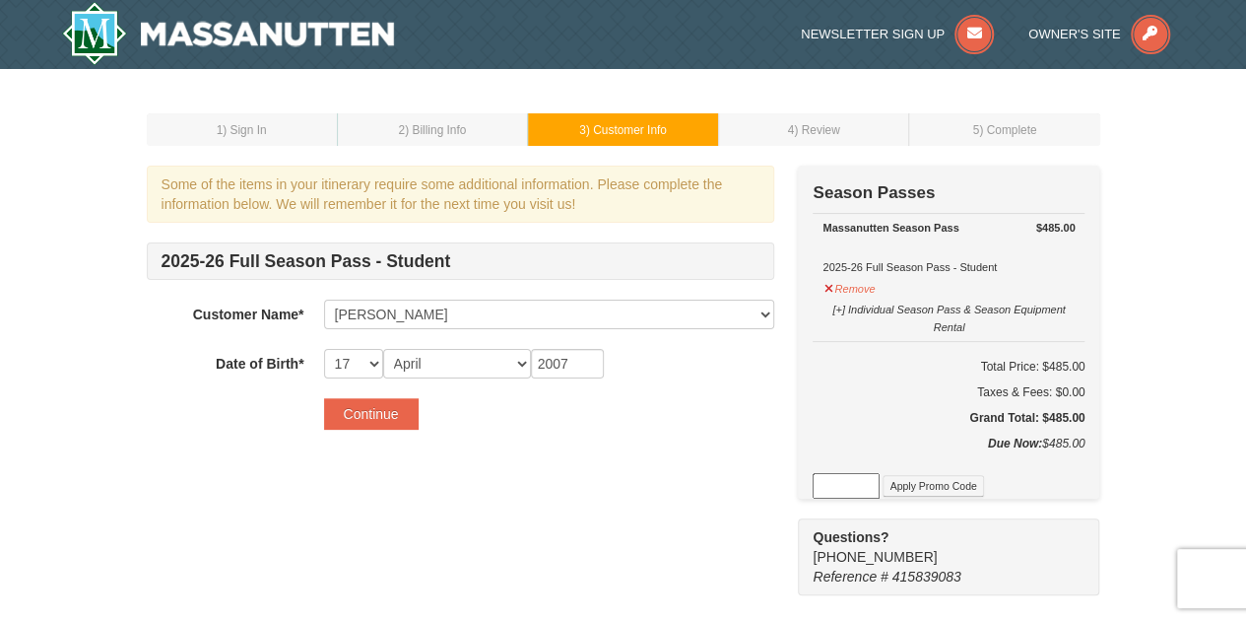
click at [496, 249] on h4 "2025-26 Full Season Pass - Student" at bounding box center [460, 260] width 627 height 37
click at [379, 405] on button "Continue" at bounding box center [371, 414] width 95 height 32
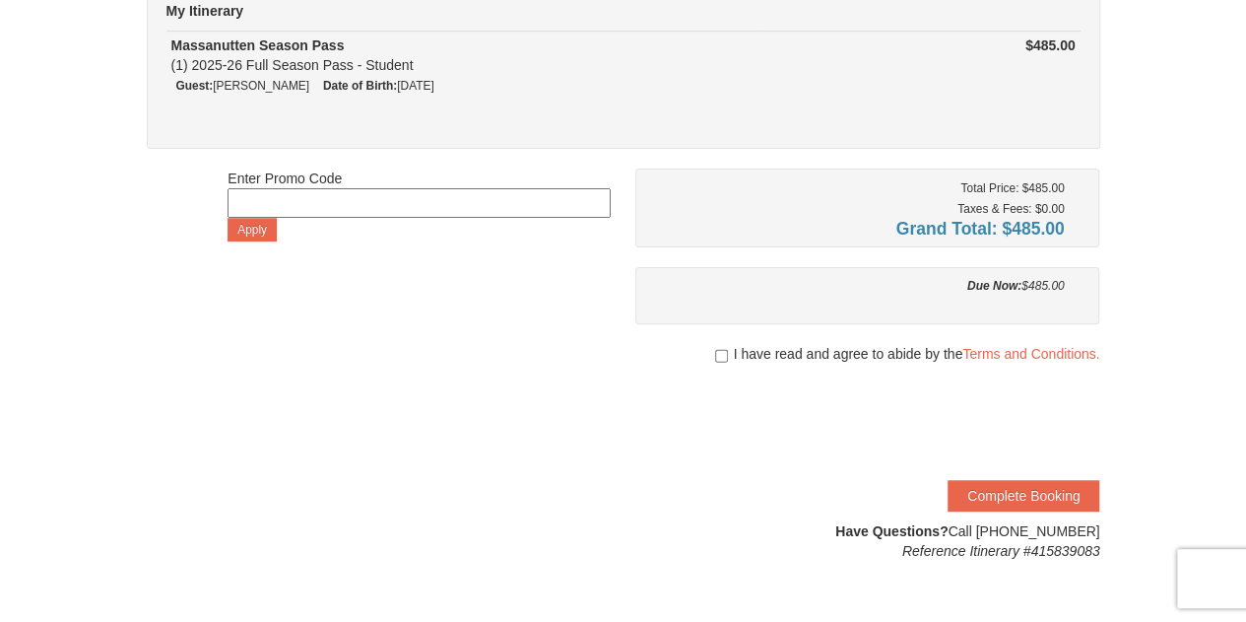
scroll to position [195, 0]
click at [716, 350] on input "checkbox" at bounding box center [721, 355] width 13 height 16
checkbox input "true"
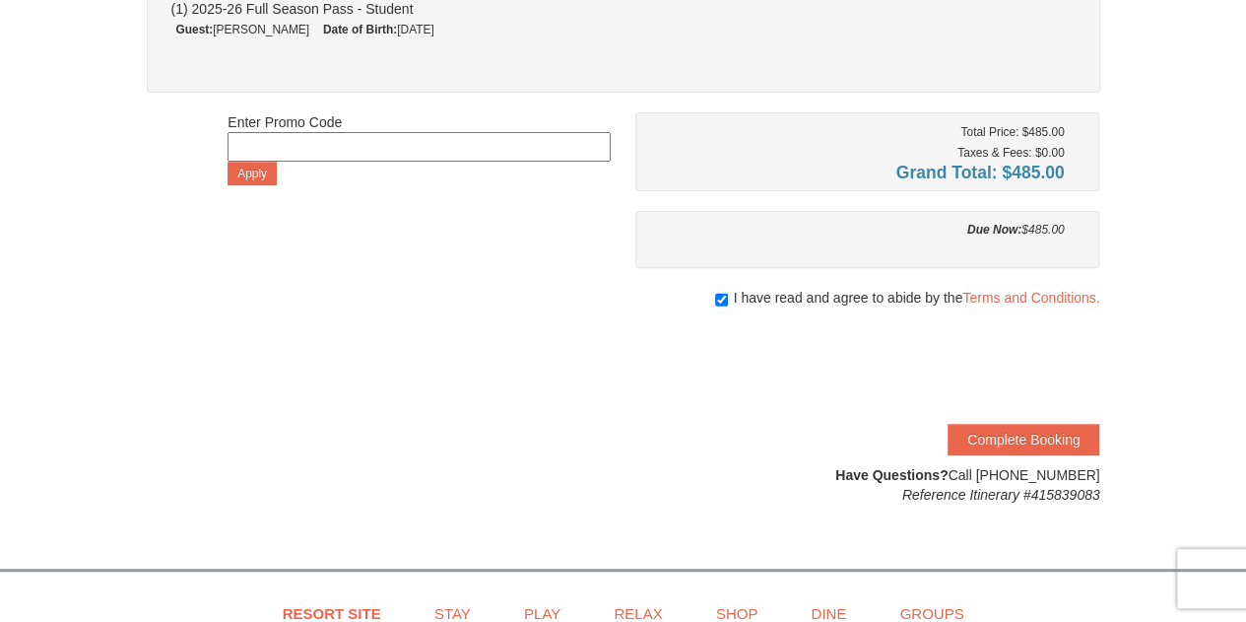
scroll to position [276, 0]
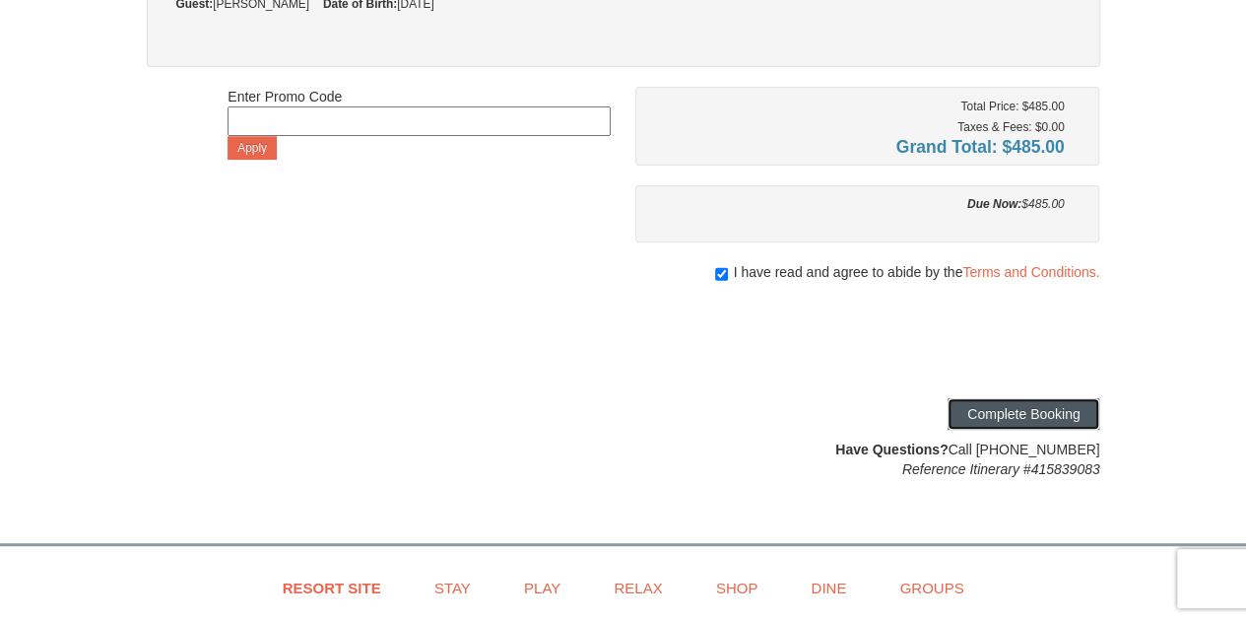
click at [1019, 413] on button "Complete Booking" at bounding box center [1024, 414] width 152 height 32
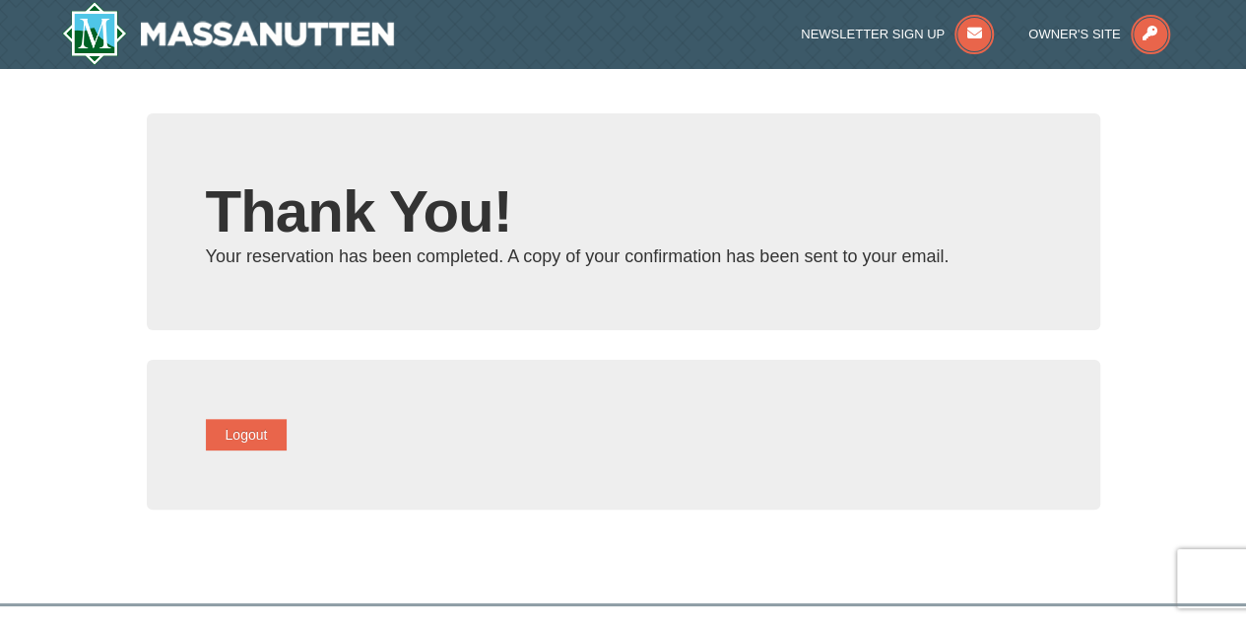
type input "[PERSON_NAME][EMAIL_ADDRESS][PERSON_NAME][DOMAIN_NAME]"
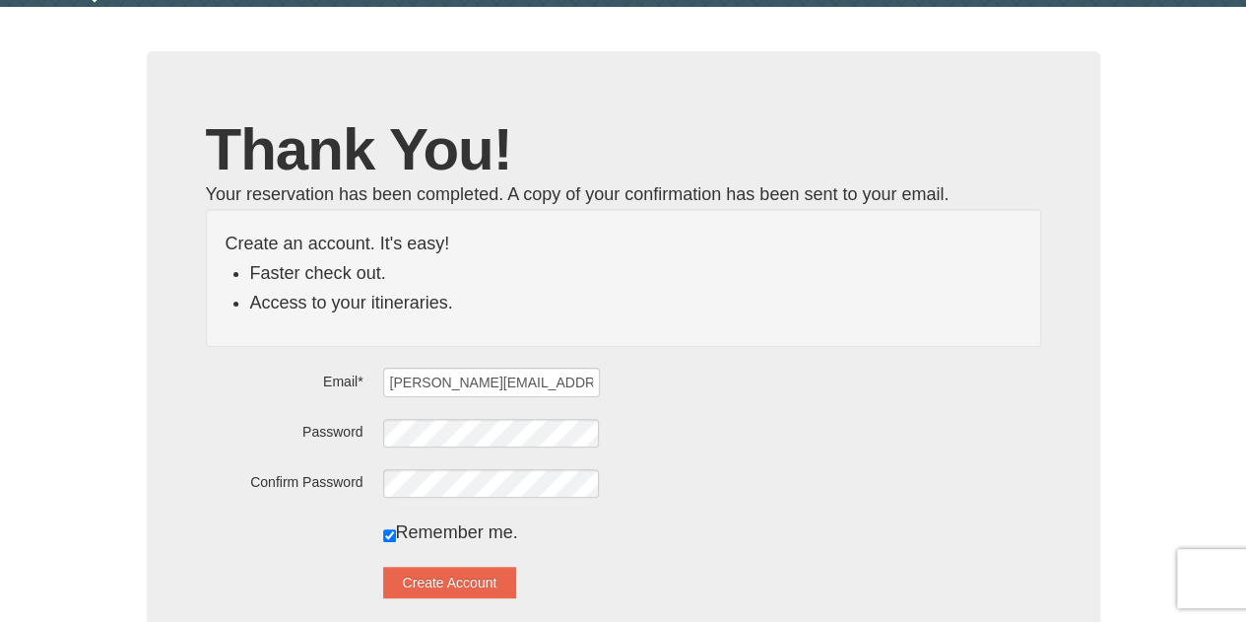
scroll to position [79, 0]
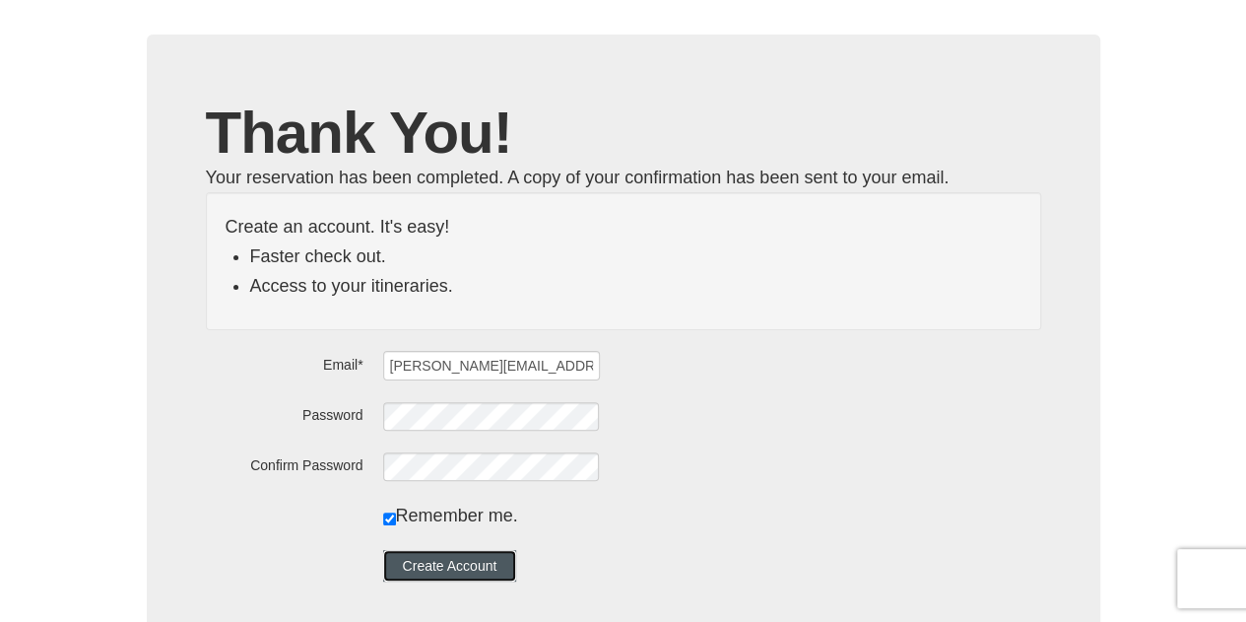
click at [487, 559] on button "Create Account" at bounding box center [450, 566] width 134 height 32
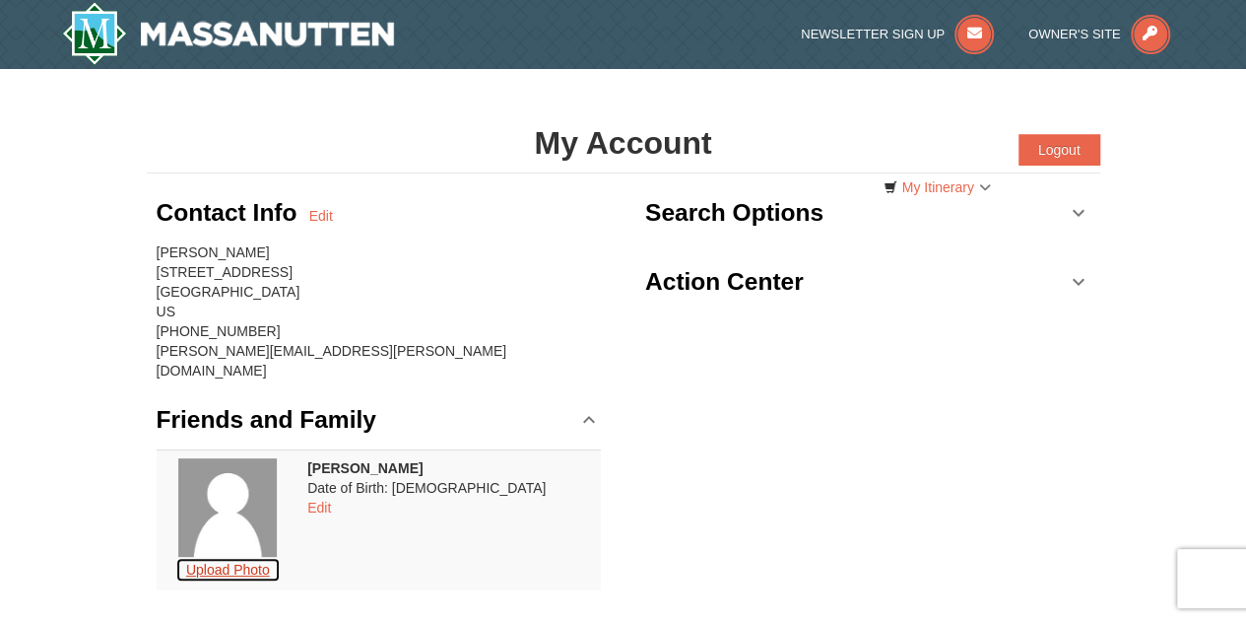
click at [254, 557] on button "Upload Photo" at bounding box center [227, 570] width 105 height 26
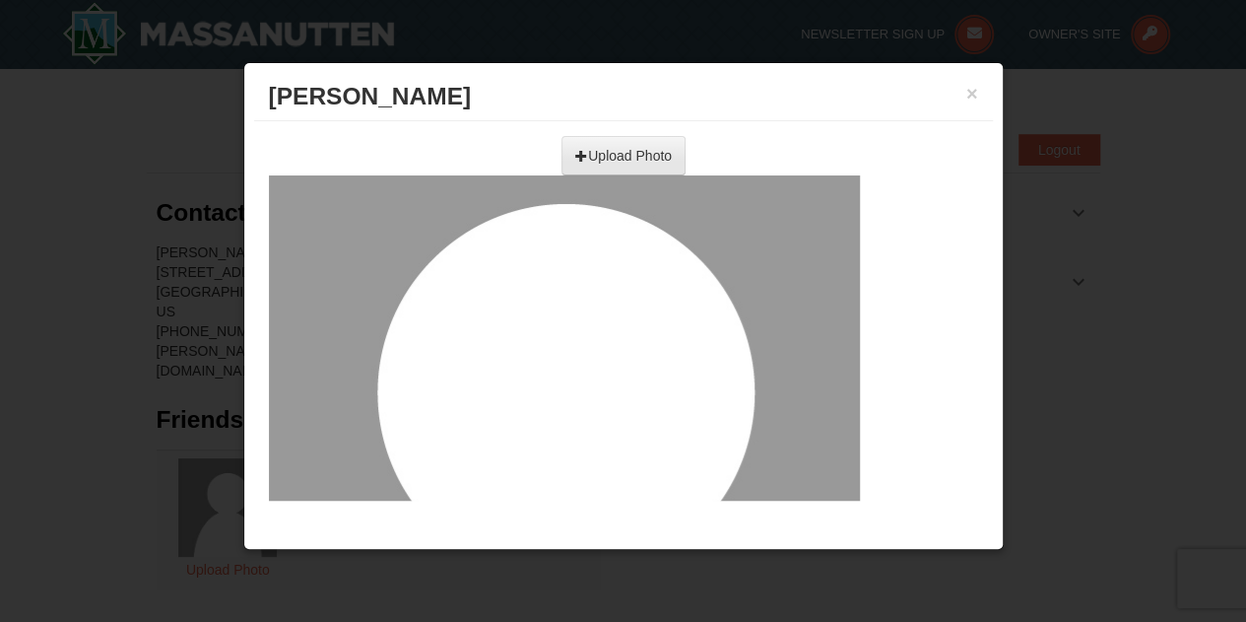
click at [647, 159] on input "file" at bounding box center [407, 149] width 559 height 30
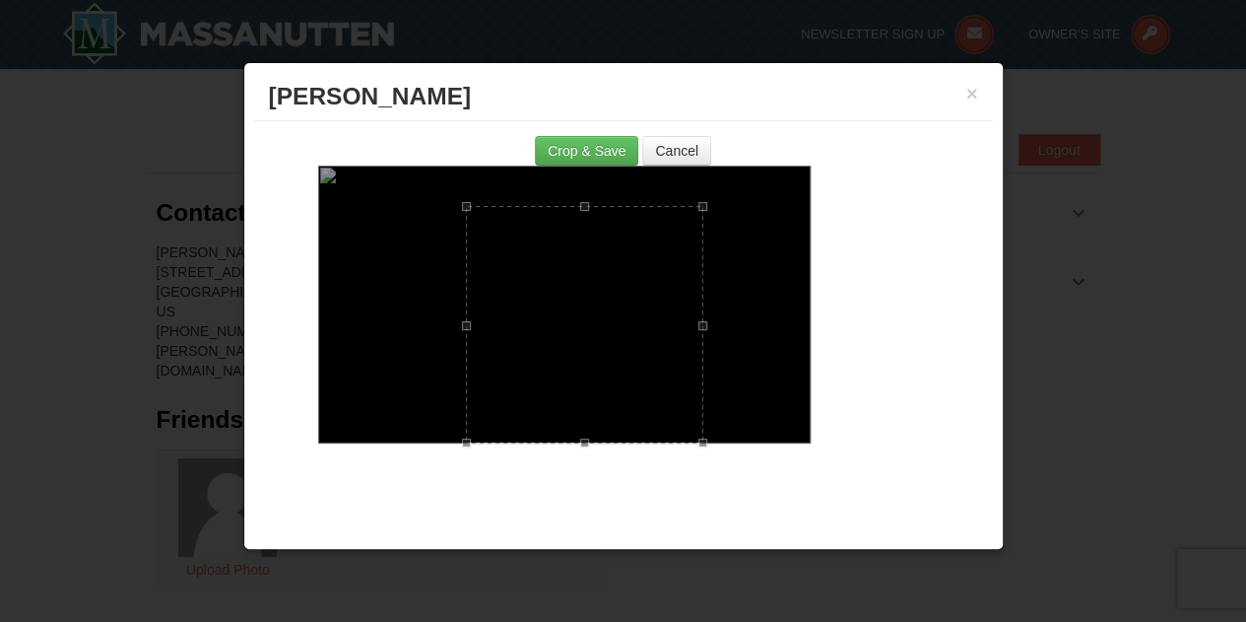
drag, startPoint x: 423, startPoint y: 166, endPoint x: 466, endPoint y: 216, distance: 65.6
click at [466, 216] on div at bounding box center [584, 324] width 237 height 237
drag, startPoint x: 703, startPoint y: 441, endPoint x: 658, endPoint y: 377, distance: 78.4
click at [658, 377] on div at bounding box center [563, 303] width 192 height 192
click at [602, 148] on button "Crop & Save" at bounding box center [586, 151] width 103 height 30
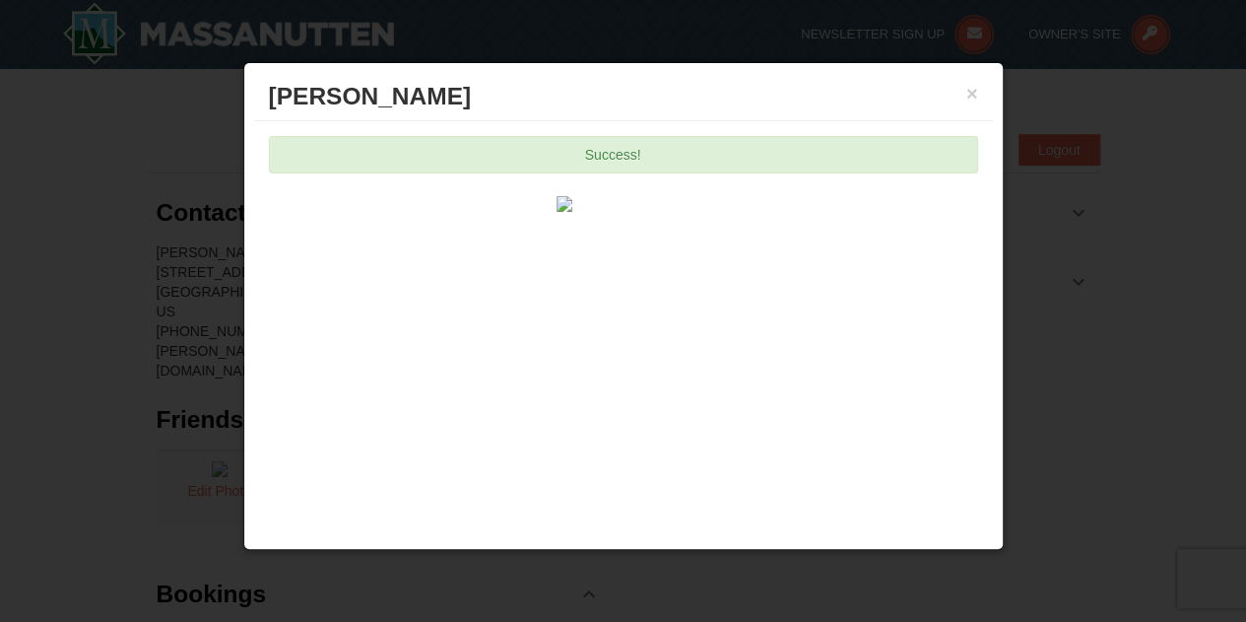
scroll to position [296, 0]
click at [972, 89] on button "×" at bounding box center [972, 94] width 12 height 20
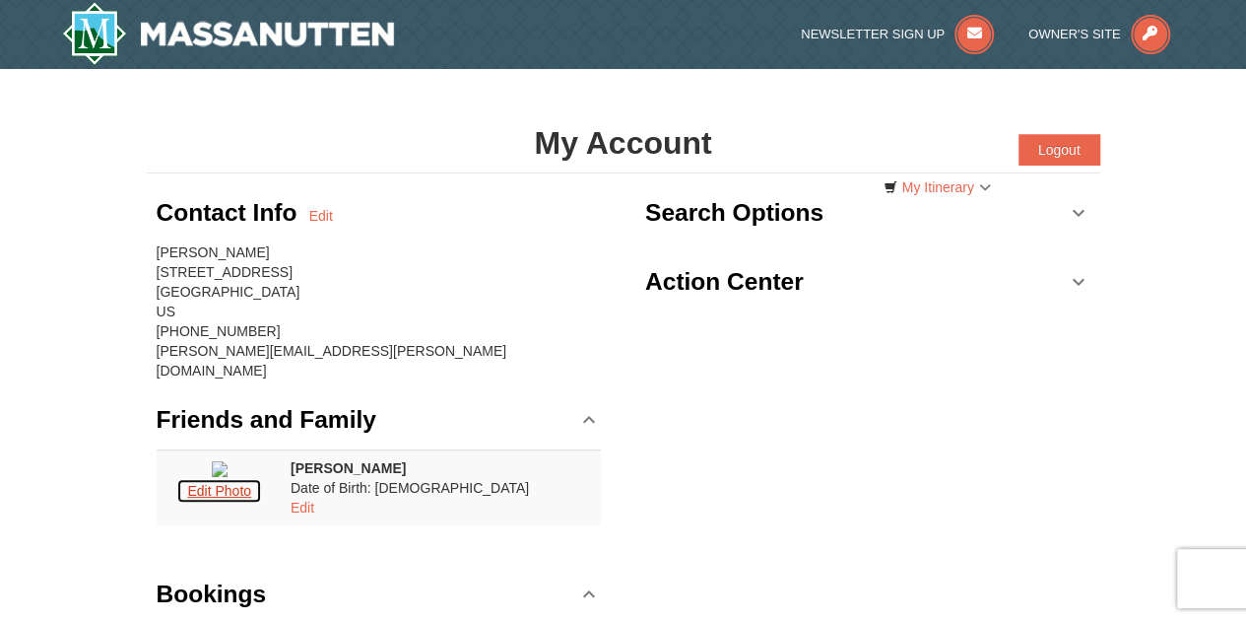
click at [255, 503] on button "Edit Photo" at bounding box center [219, 491] width 86 height 26
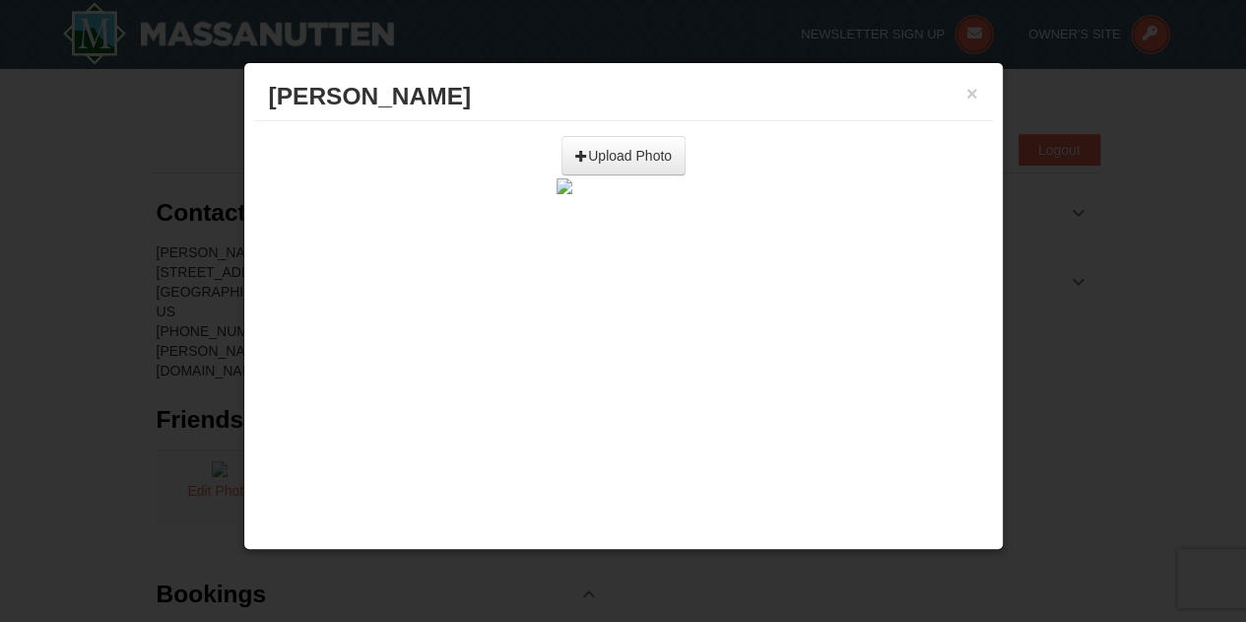
scroll to position [0, 0]
click at [634, 154] on input "file" at bounding box center [407, 149] width 559 height 30
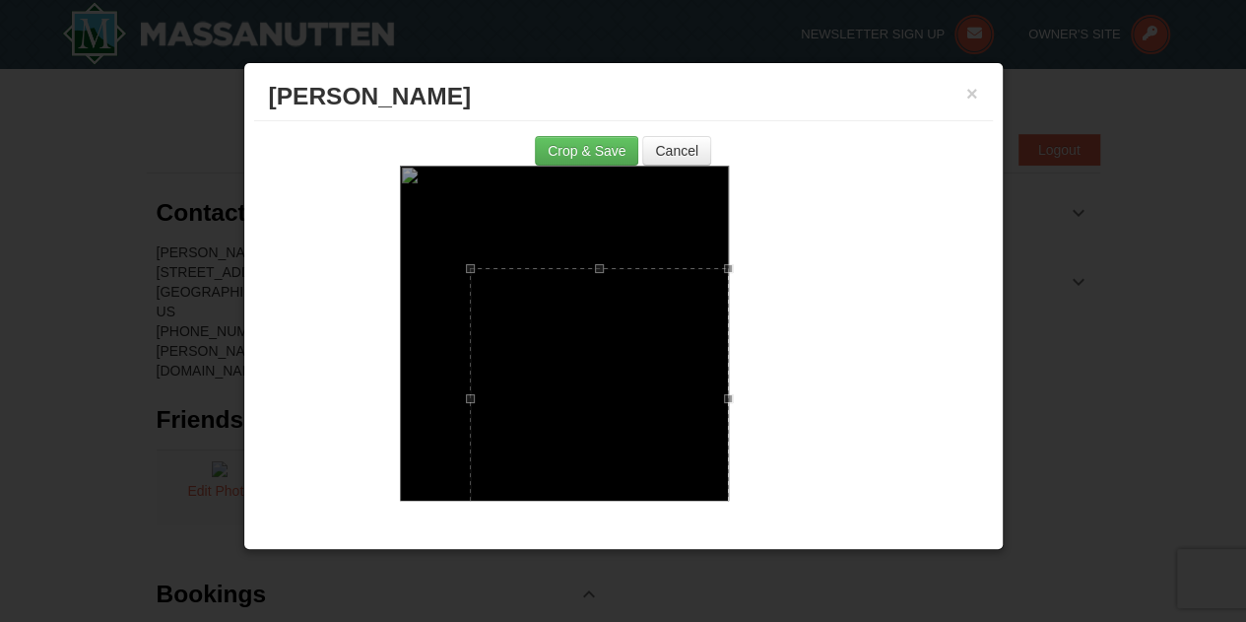
drag, startPoint x: 397, startPoint y: 196, endPoint x: 596, endPoint y: 267, distance: 211.2
click at [596, 268] on div at bounding box center [599, 397] width 259 height 259
drag, startPoint x: 628, startPoint y: 351, endPoint x: 628, endPoint y: 296, distance: 54.2
click at [628, 296] on div at bounding box center [599, 343] width 259 height 259
click at [573, 151] on button "Crop & Save" at bounding box center [586, 151] width 103 height 30
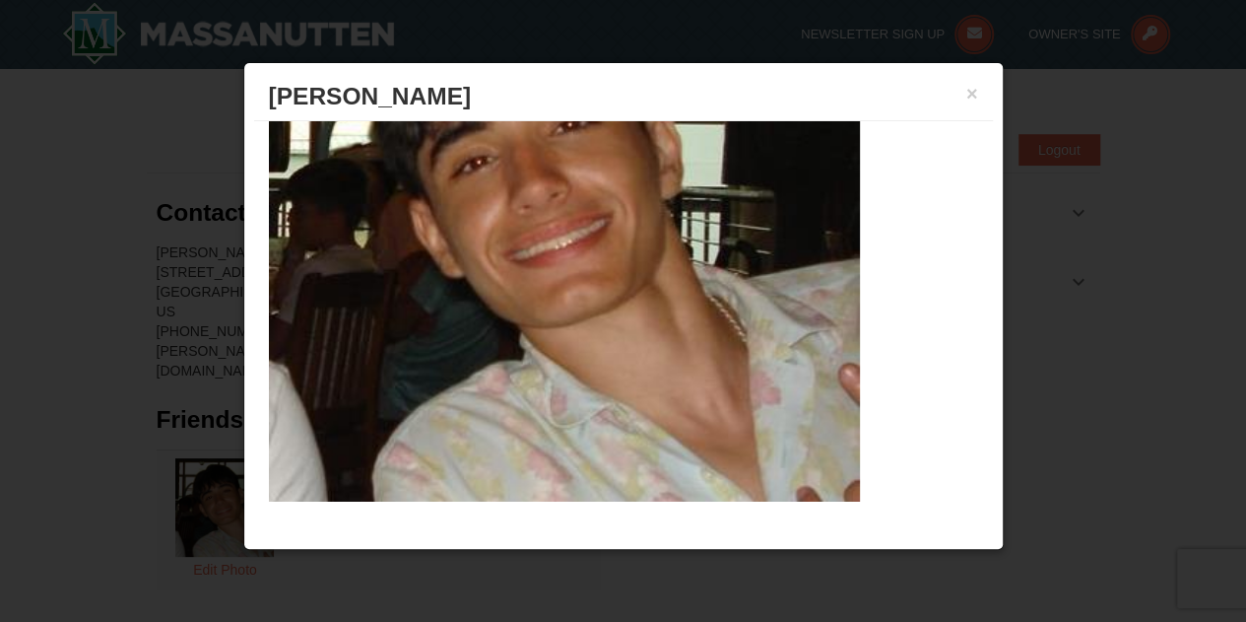
scroll to position [297, 0]
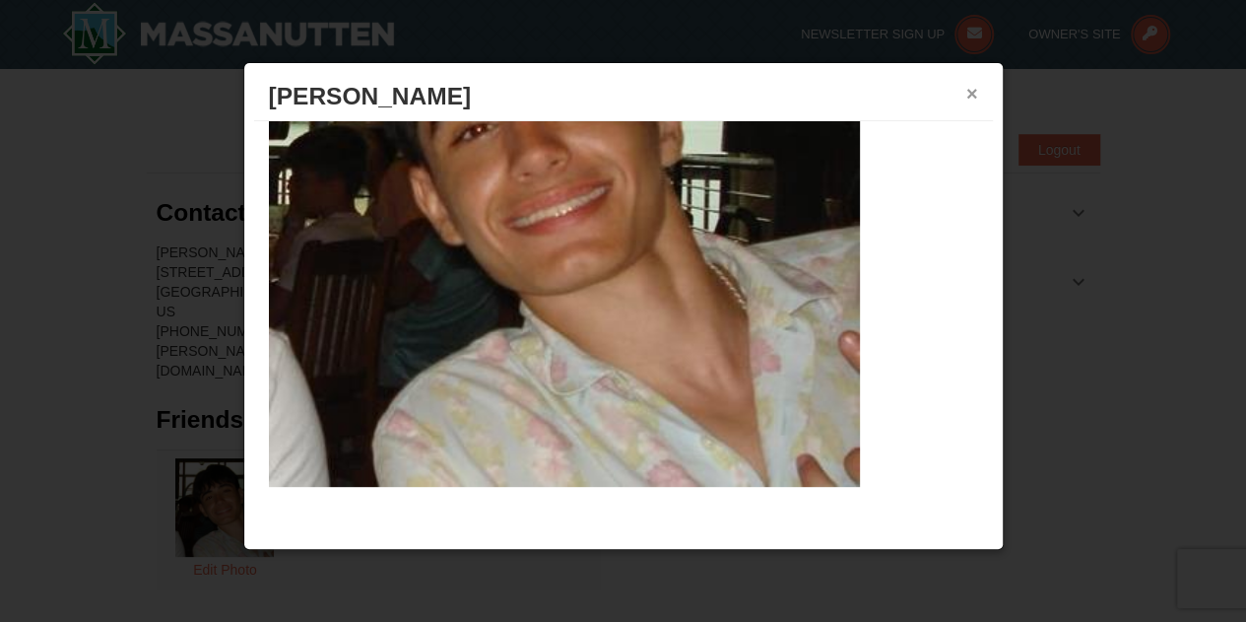
click at [972, 95] on button "×" at bounding box center [972, 94] width 12 height 20
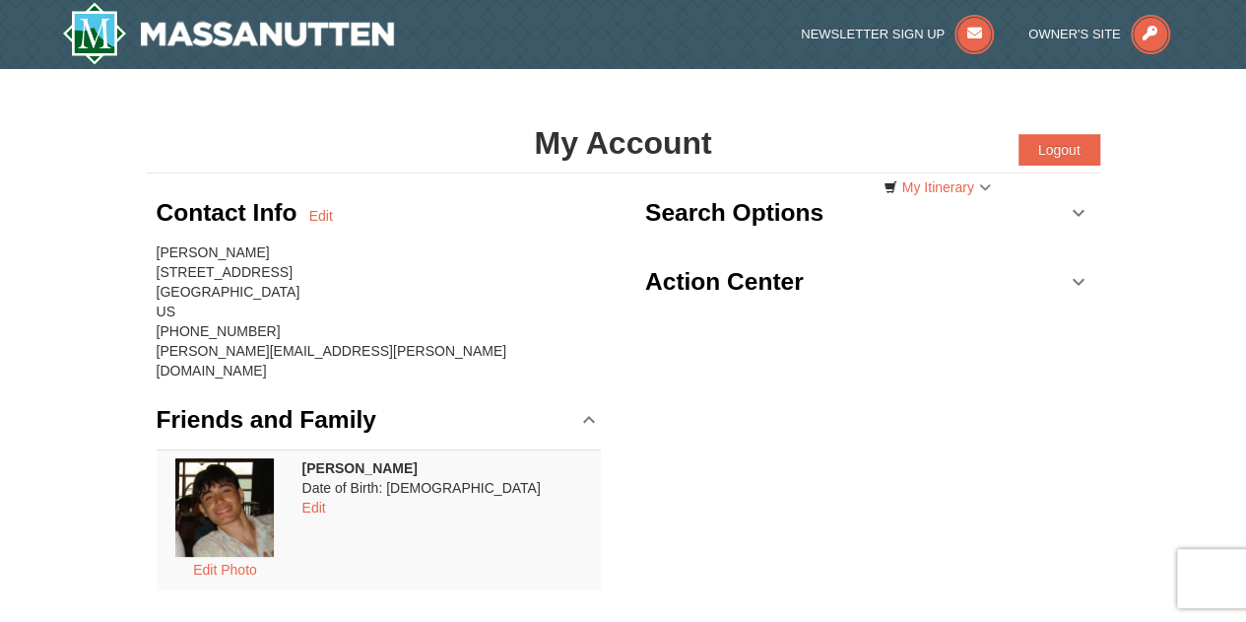
scroll to position [30, 0]
